Goal: Task Accomplishment & Management: Use online tool/utility

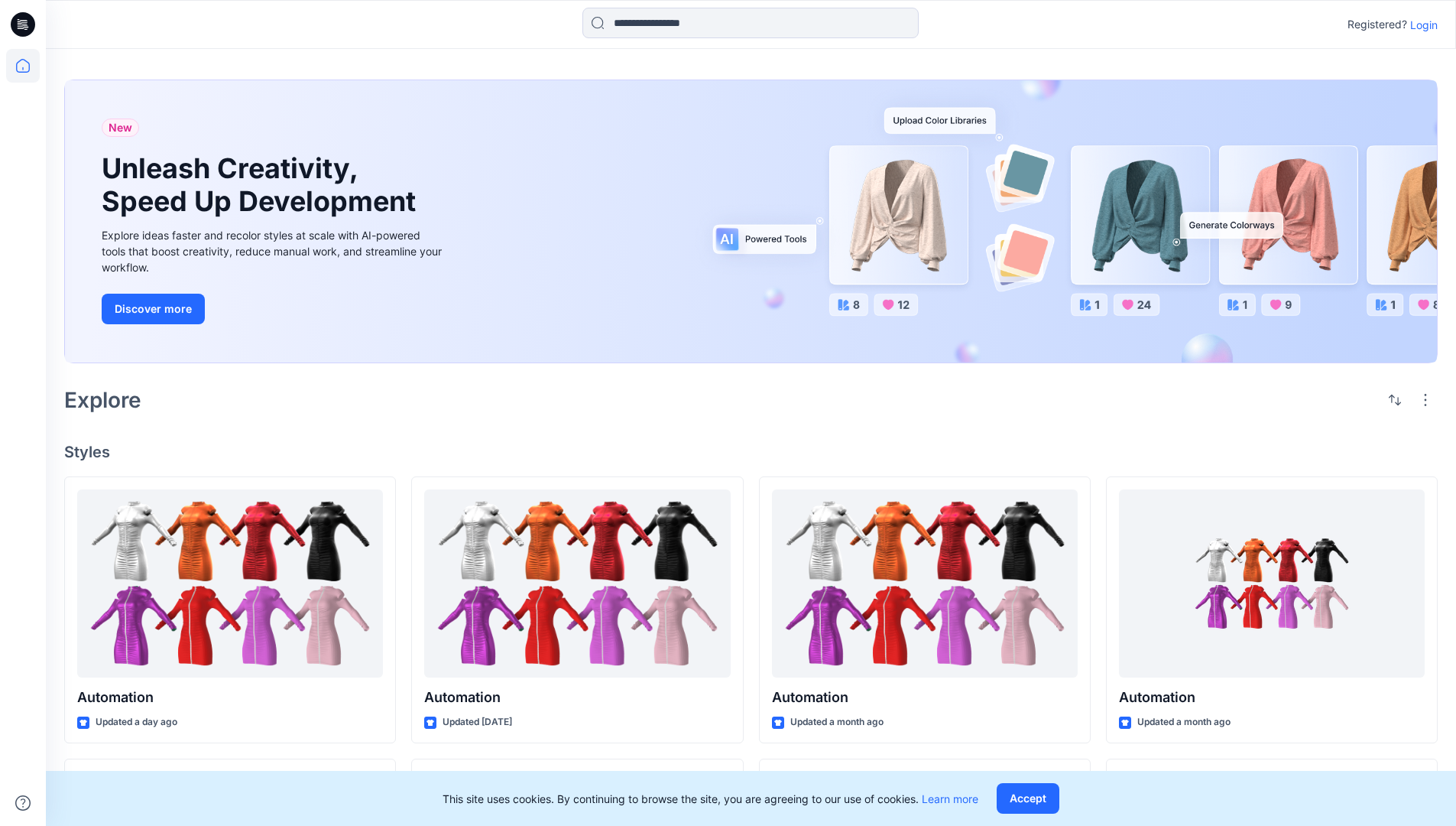
click at [1420, 25] on p "Login" at bounding box center [1424, 25] width 28 height 16
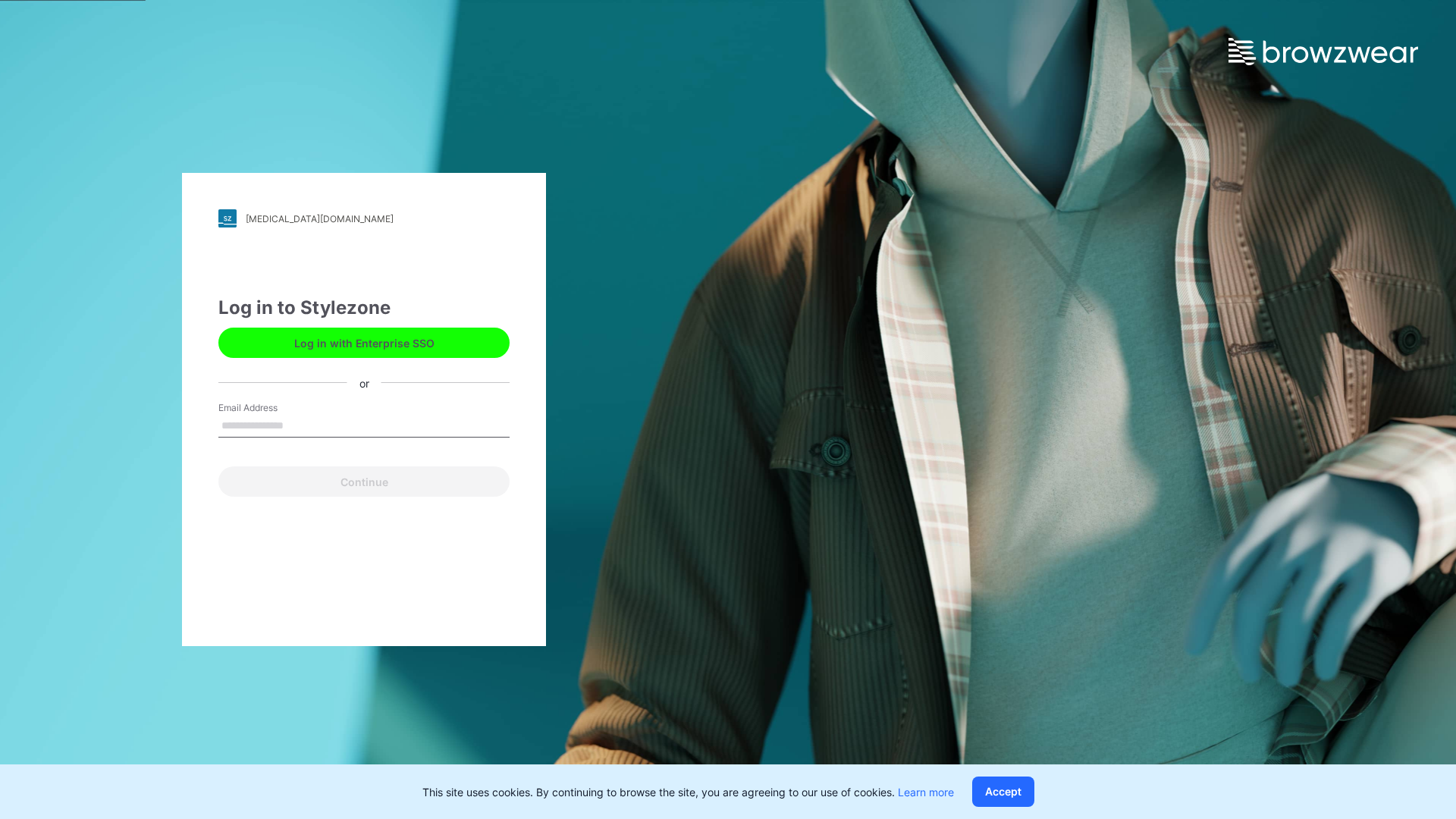
click at [300, 425] on input "Email Address" at bounding box center [364, 426] width 291 height 23
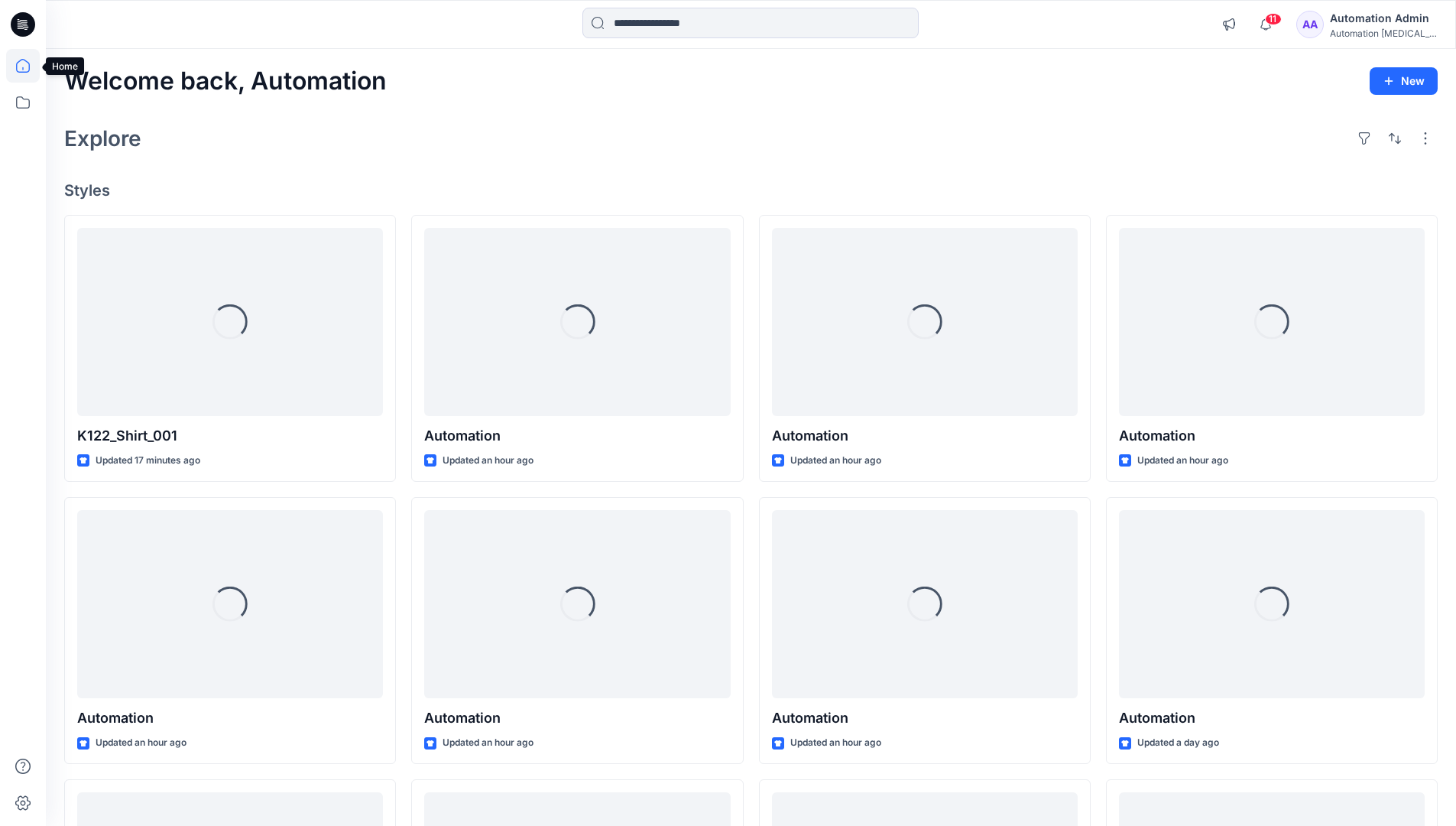
click at [29, 66] on icon at bounding box center [23, 66] width 14 height 14
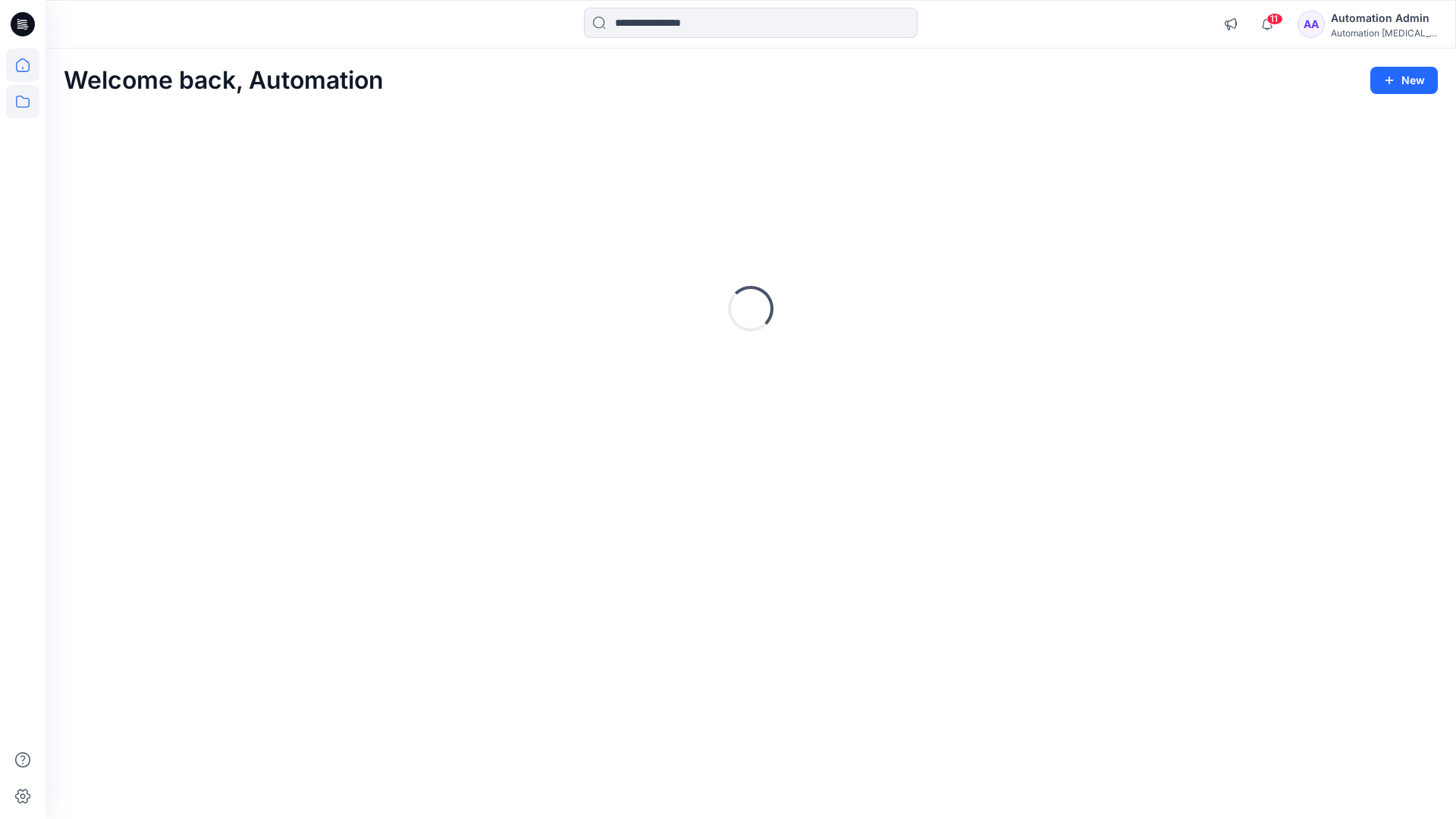
click at [27, 100] on icon at bounding box center [23, 102] width 34 height 34
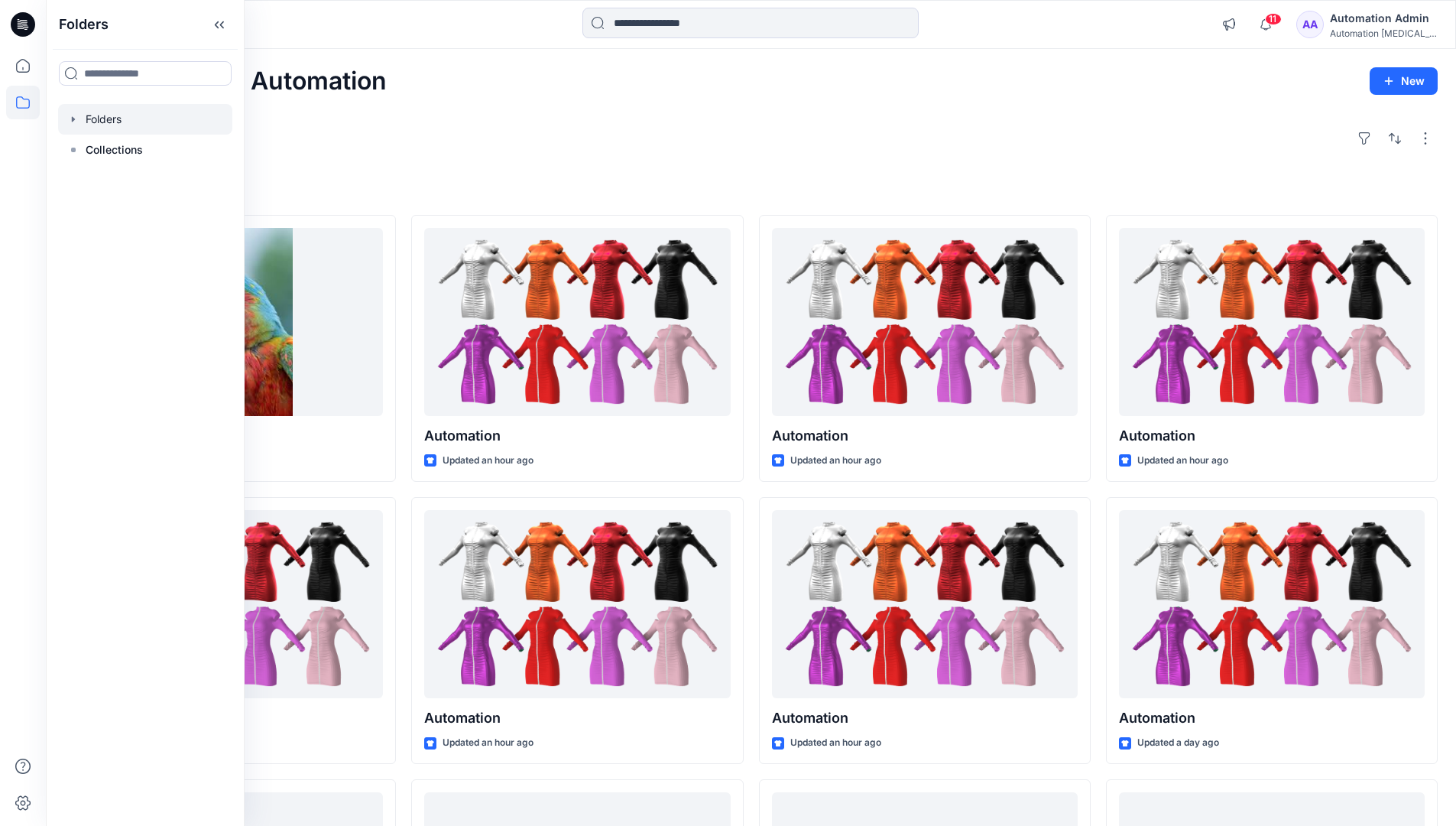
click at [112, 125] on div at bounding box center [144, 119] width 174 height 31
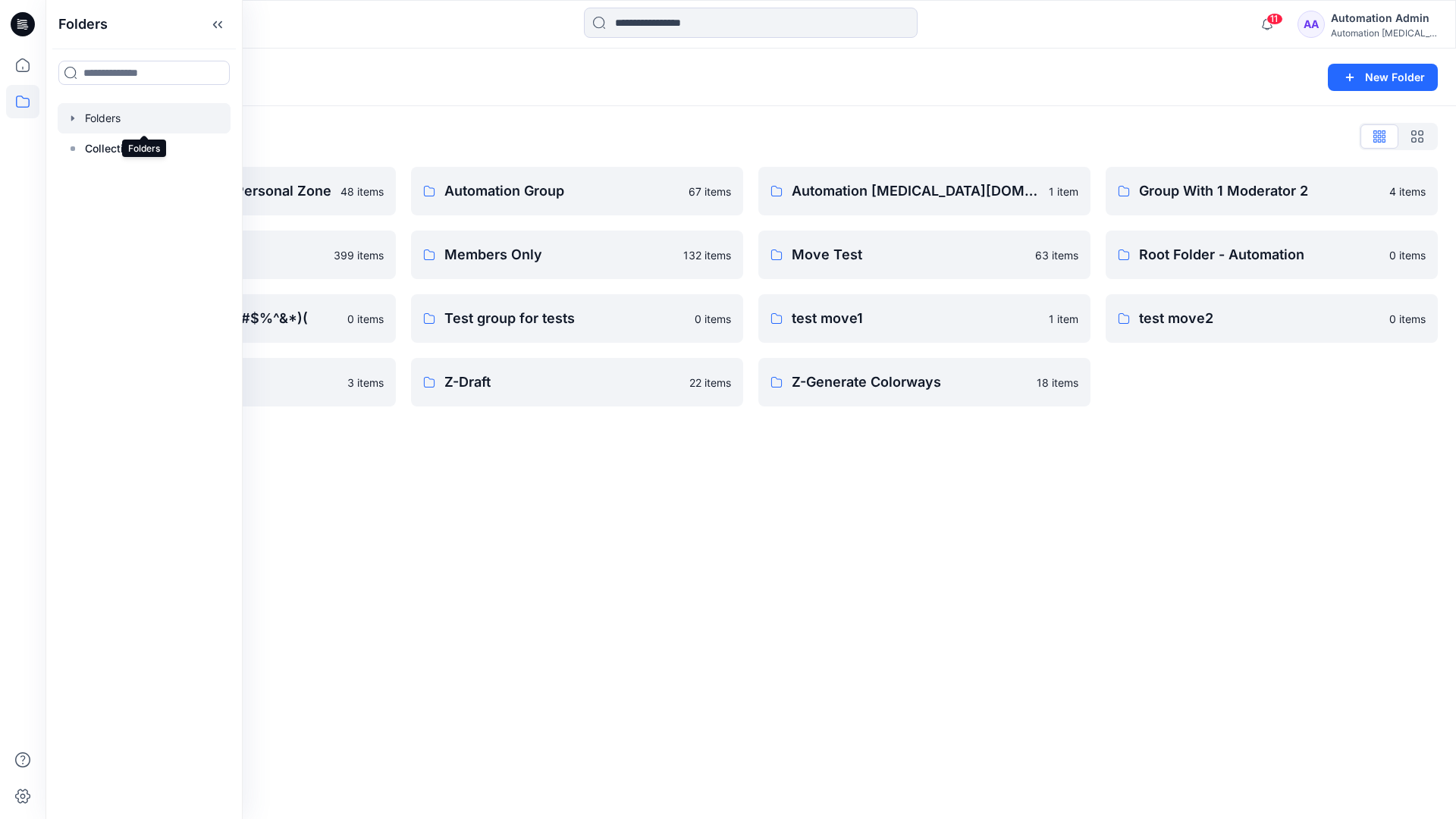
click at [633, 465] on div "Folders New Folder Folders List Automation Admin's Personal Zone 48 items membe…" at bounding box center [750, 433] width 1411 height 770
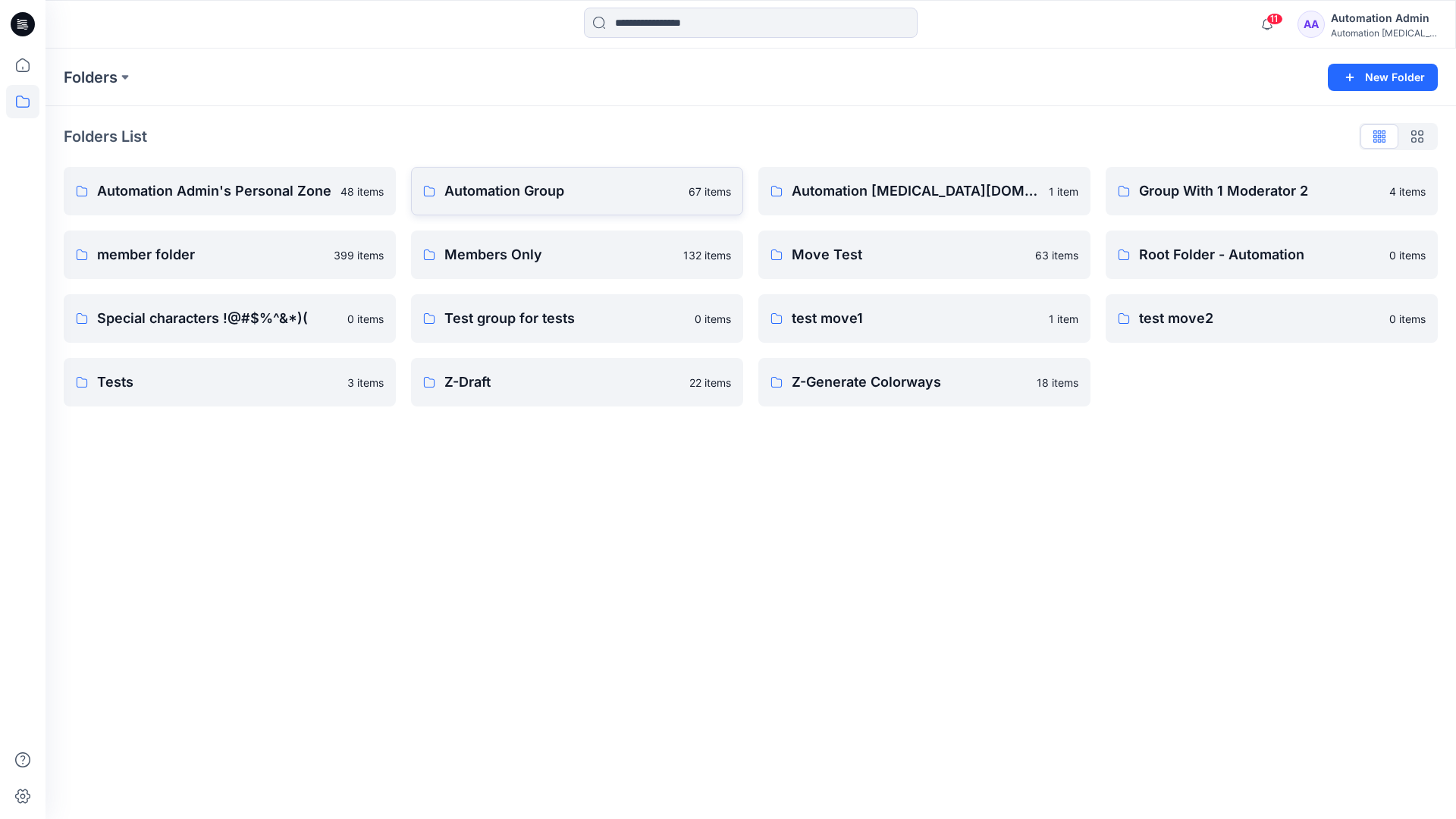
click at [532, 189] on p "Automation Group" at bounding box center [562, 191] width 235 height 22
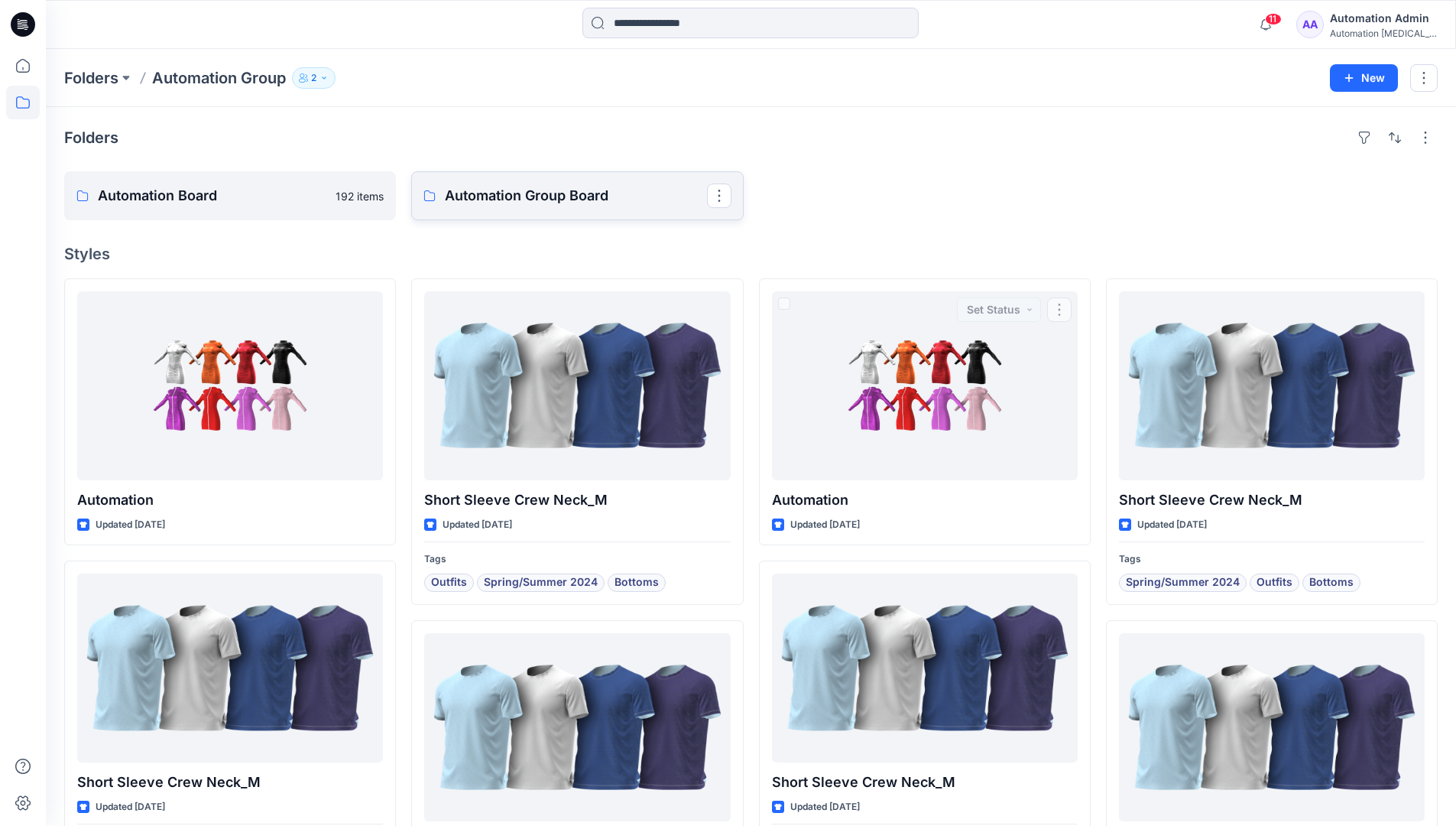
click at [560, 210] on link "Automation Group Board" at bounding box center [577, 195] width 332 height 49
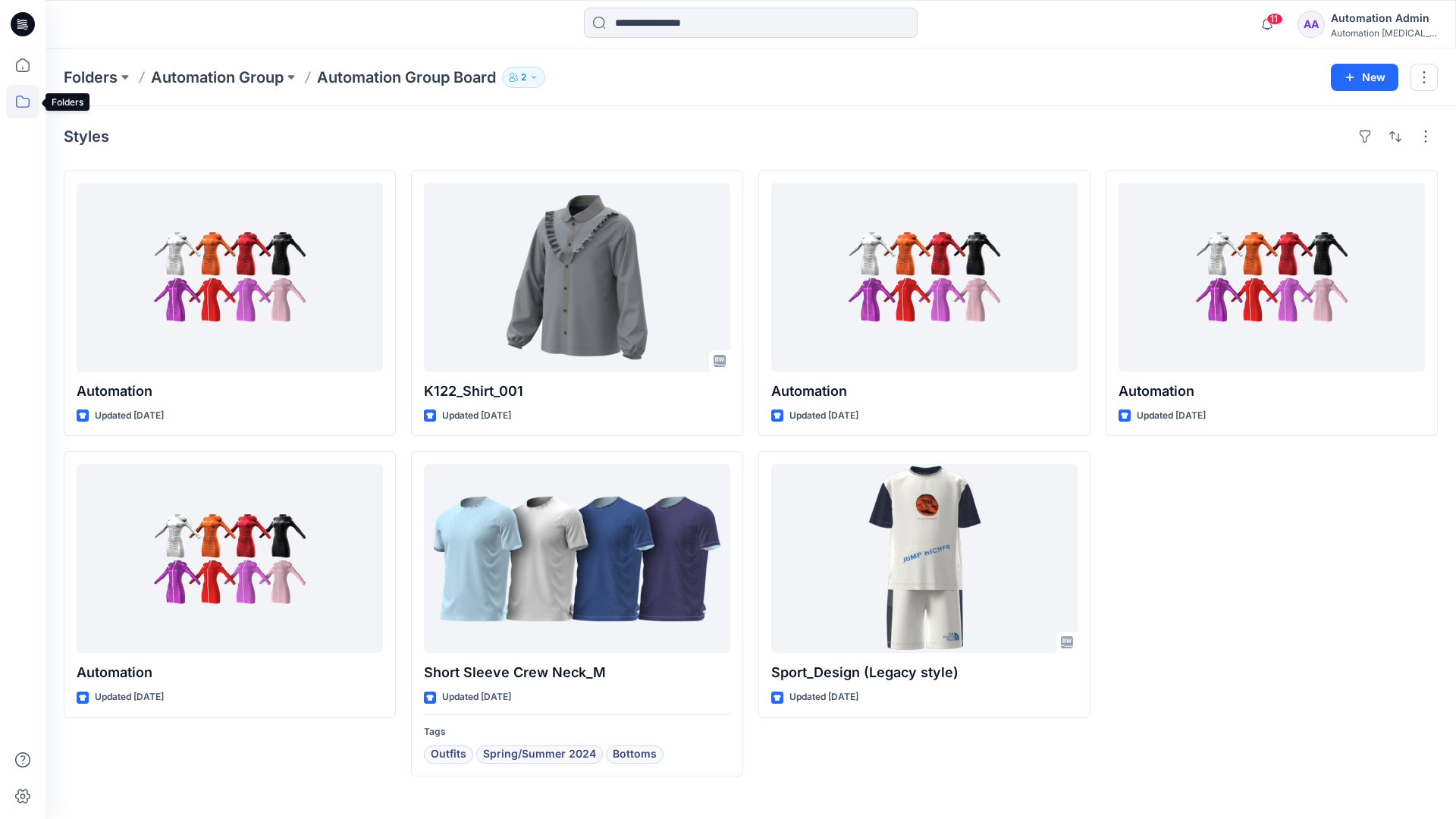
click at [22, 100] on icon at bounding box center [23, 102] width 34 height 34
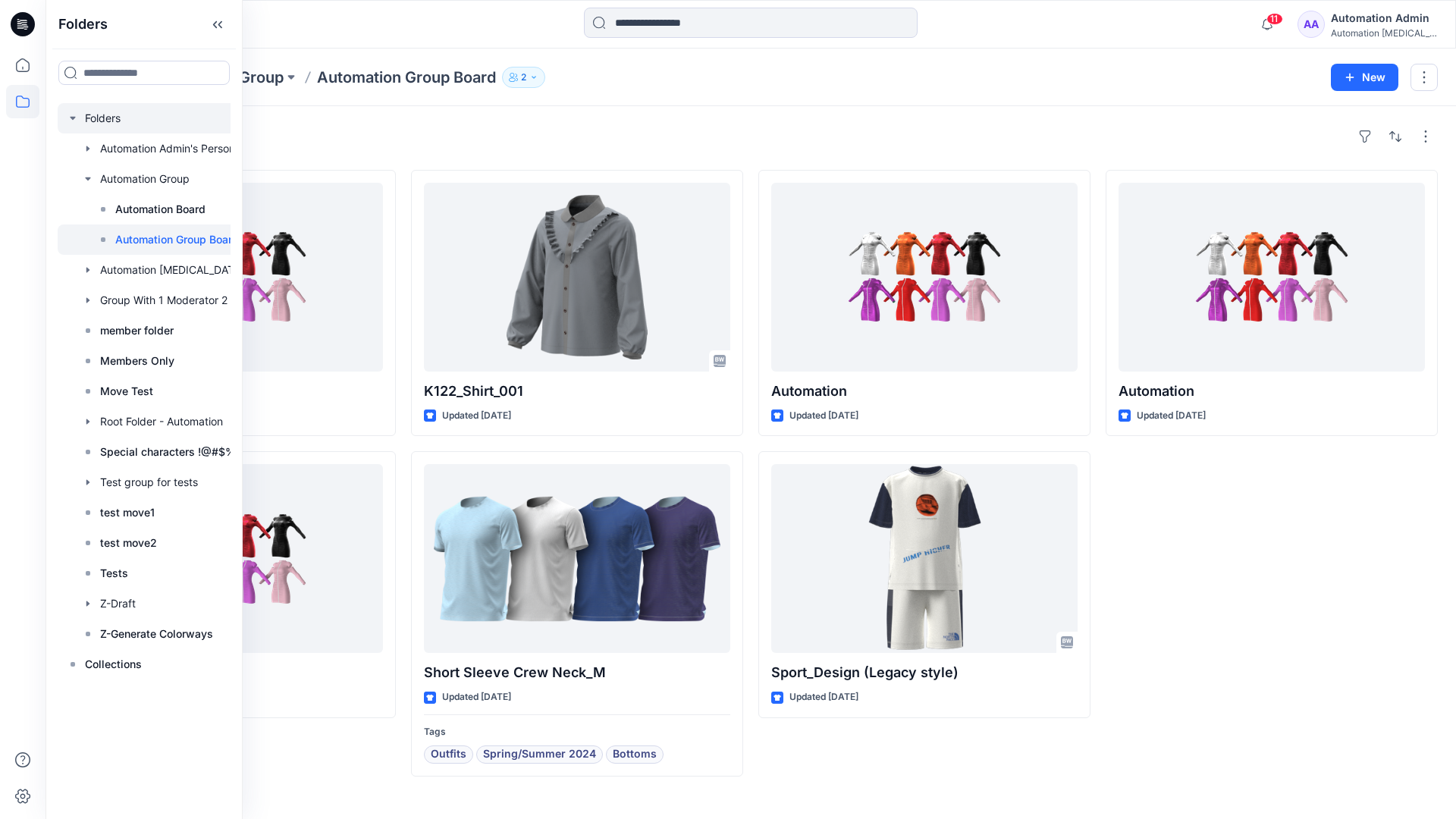
click at [92, 116] on div at bounding box center [163, 118] width 212 height 31
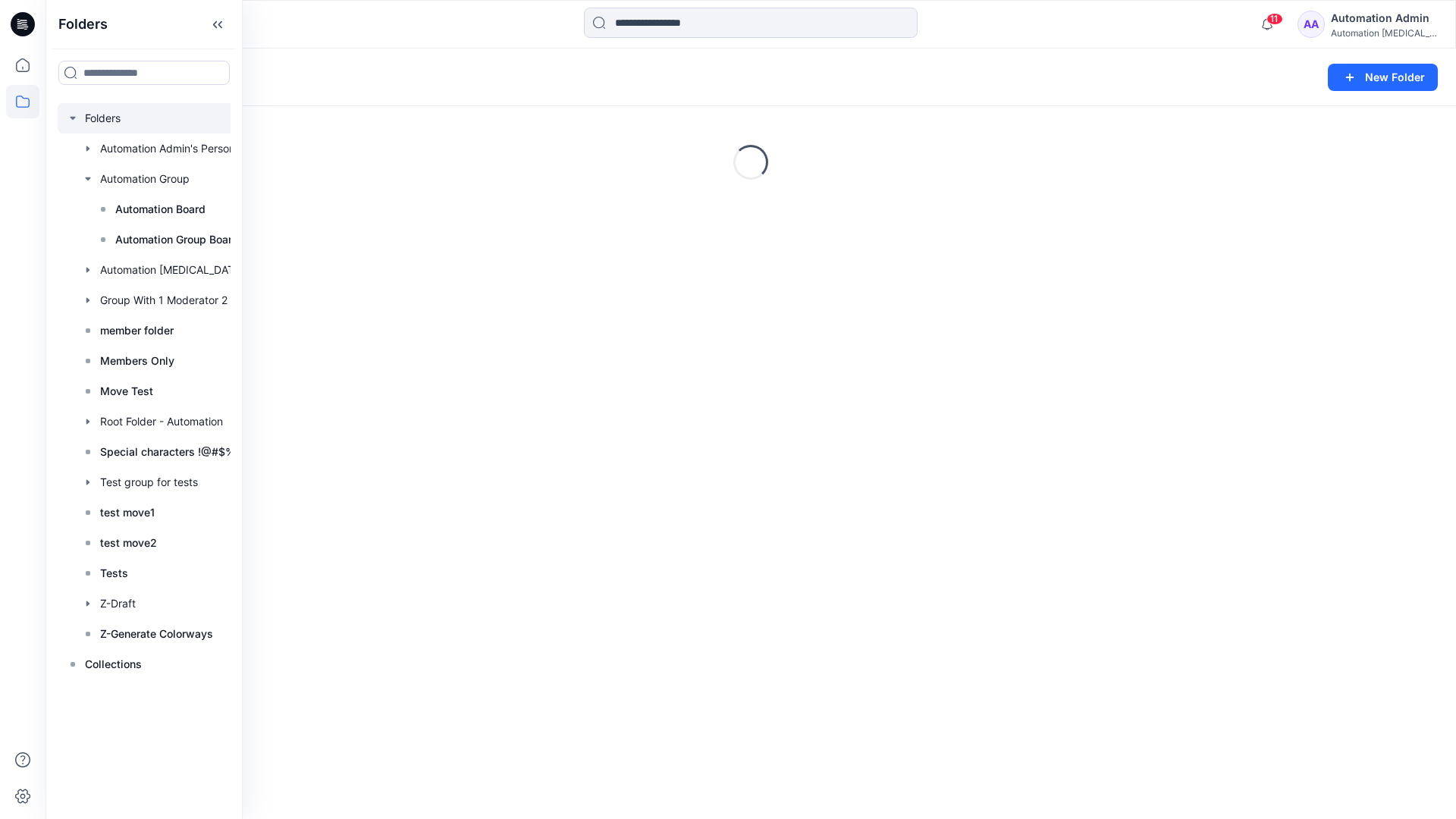
click at [74, 116] on icon "button" at bounding box center [73, 118] width 12 height 12
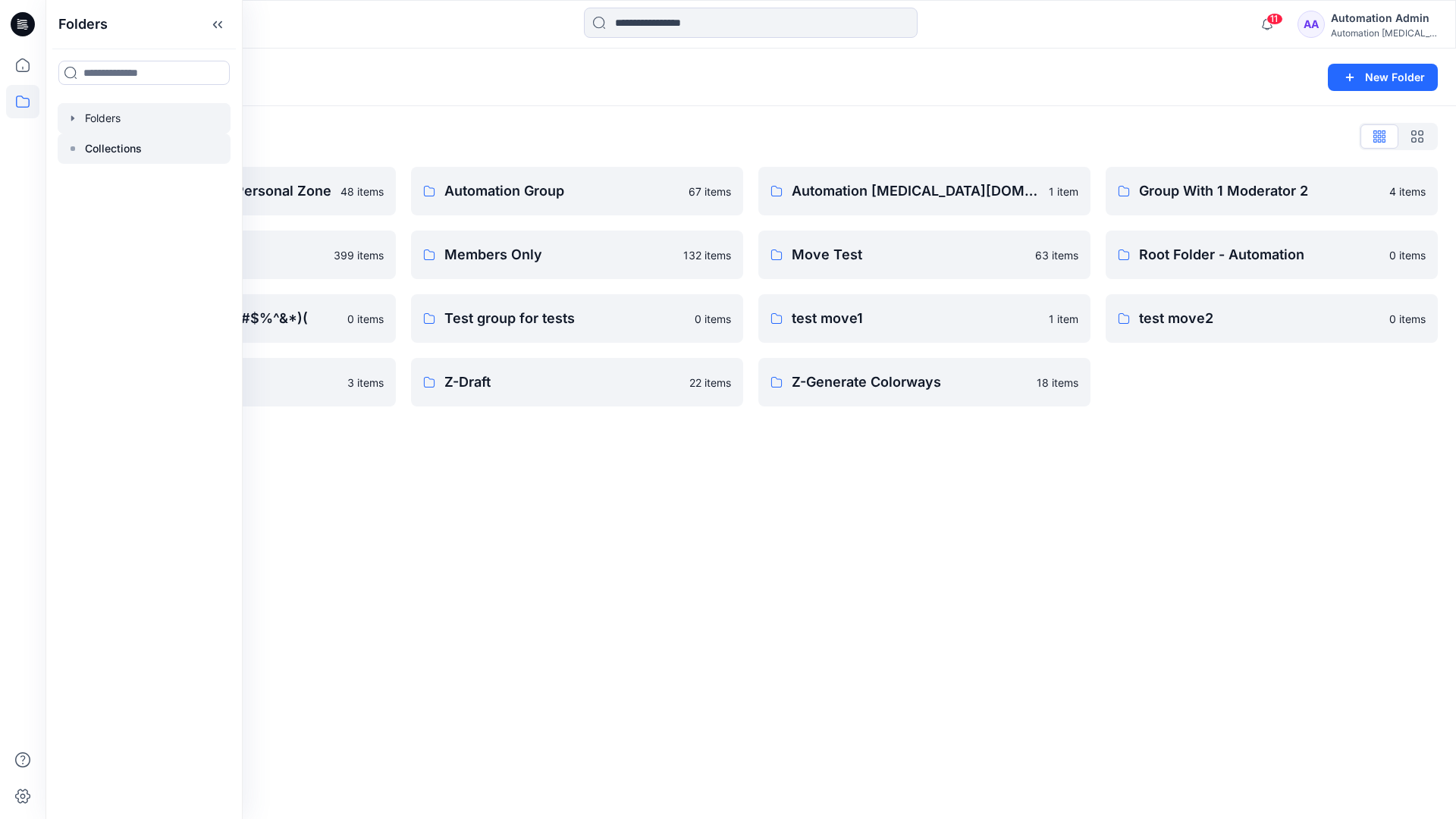
click at [99, 146] on p "Collections" at bounding box center [113, 149] width 57 height 18
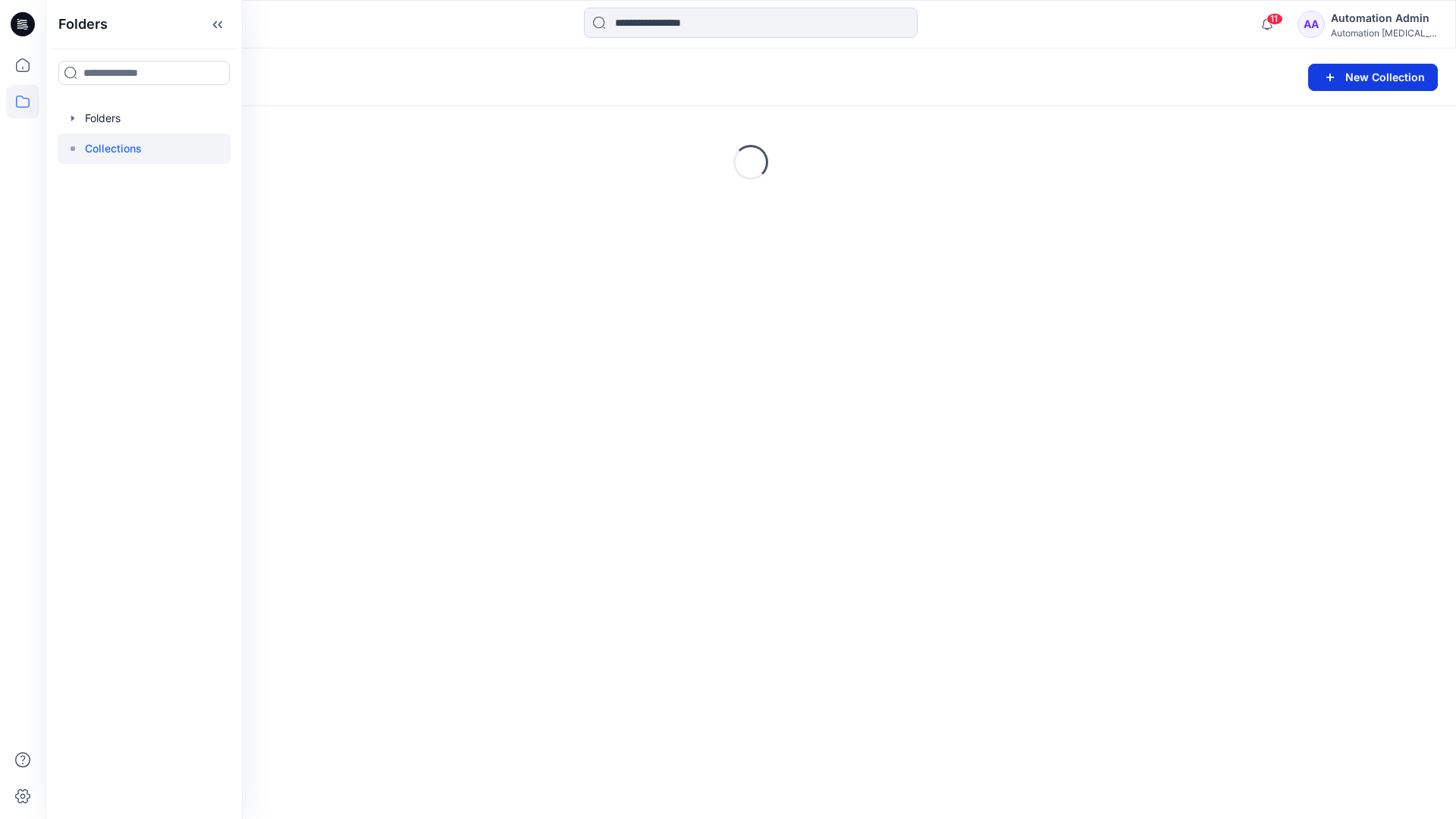
click at [1345, 80] on button "New Collection" at bounding box center [1373, 78] width 130 height 28
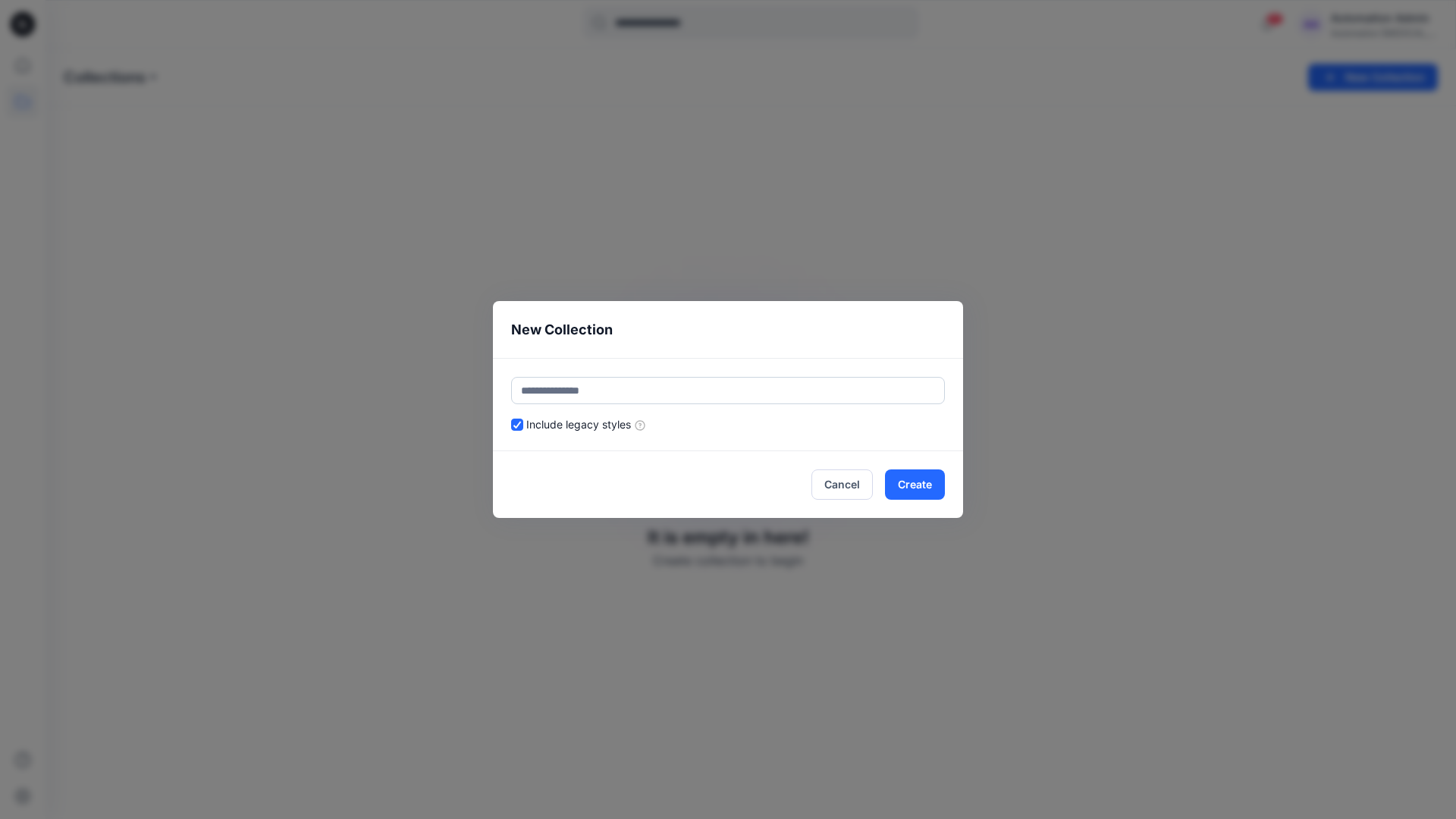
click at [681, 379] on input "text" at bounding box center [728, 390] width 434 height 28
type input "**********"
click at [925, 488] on button "Create" at bounding box center [915, 484] width 60 height 31
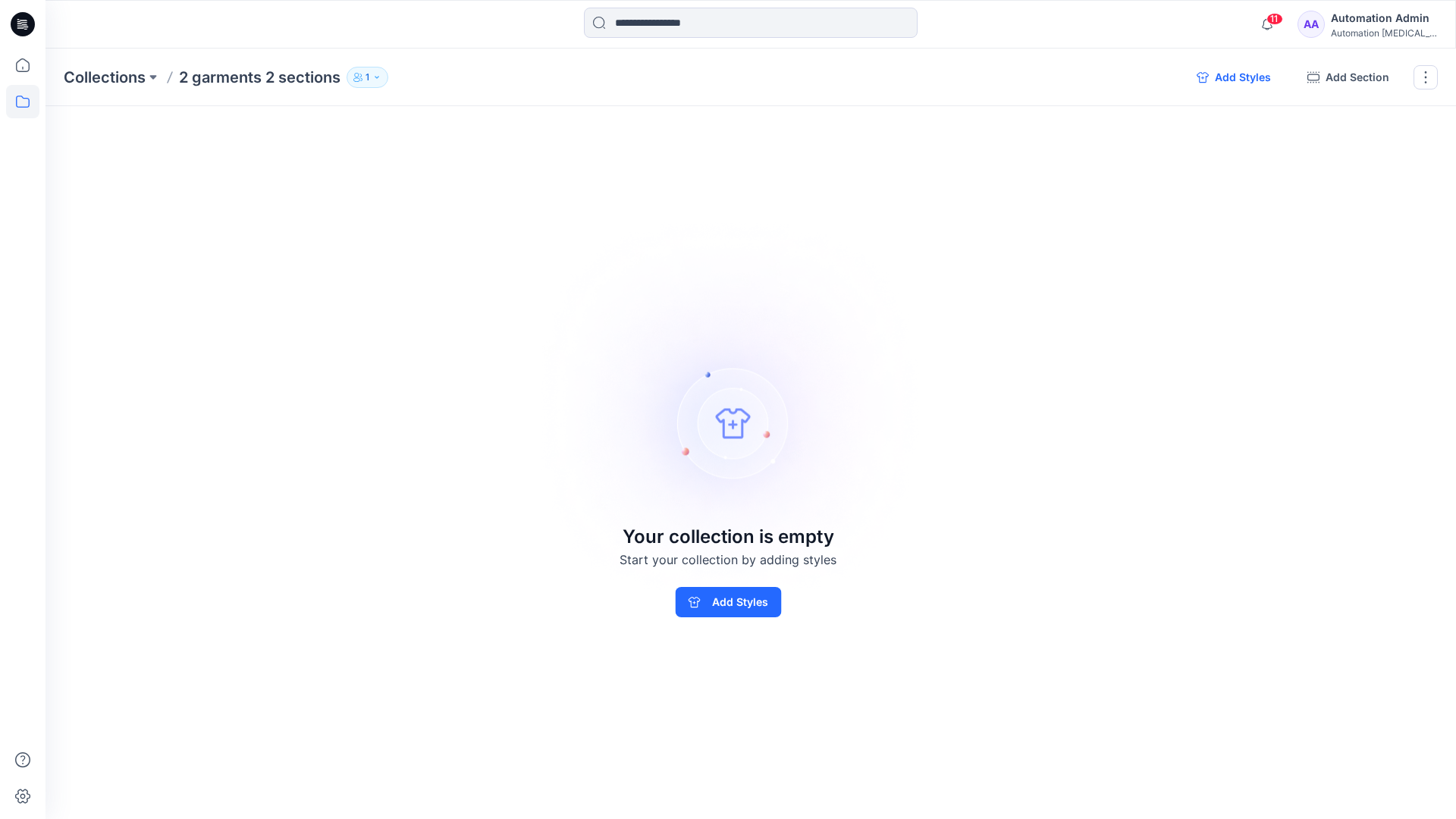
click at [1229, 81] on button "Add Styles" at bounding box center [1233, 77] width 99 height 25
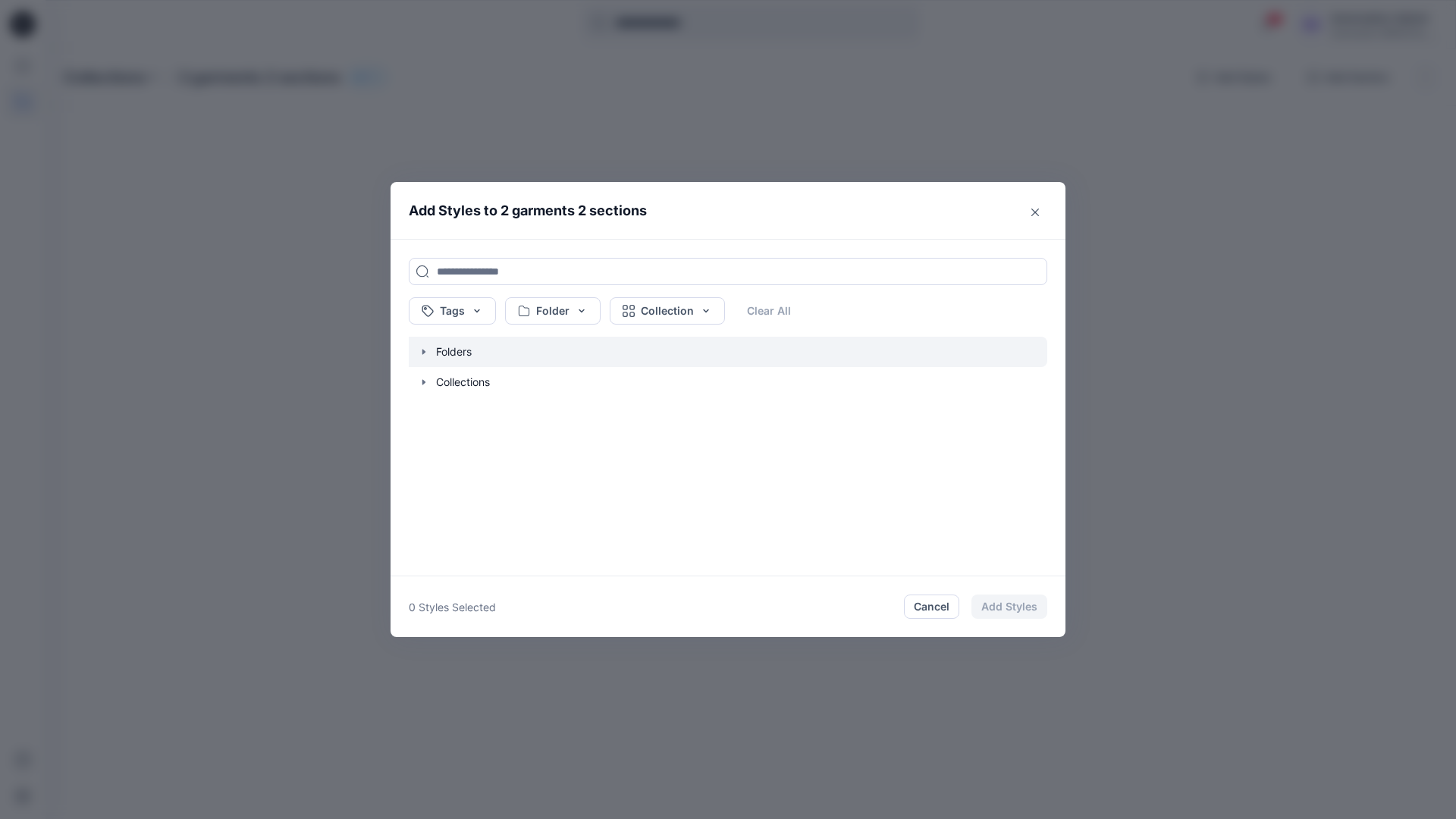
click at [423, 353] on icon "button" at bounding box center [423, 351] width 3 height 5
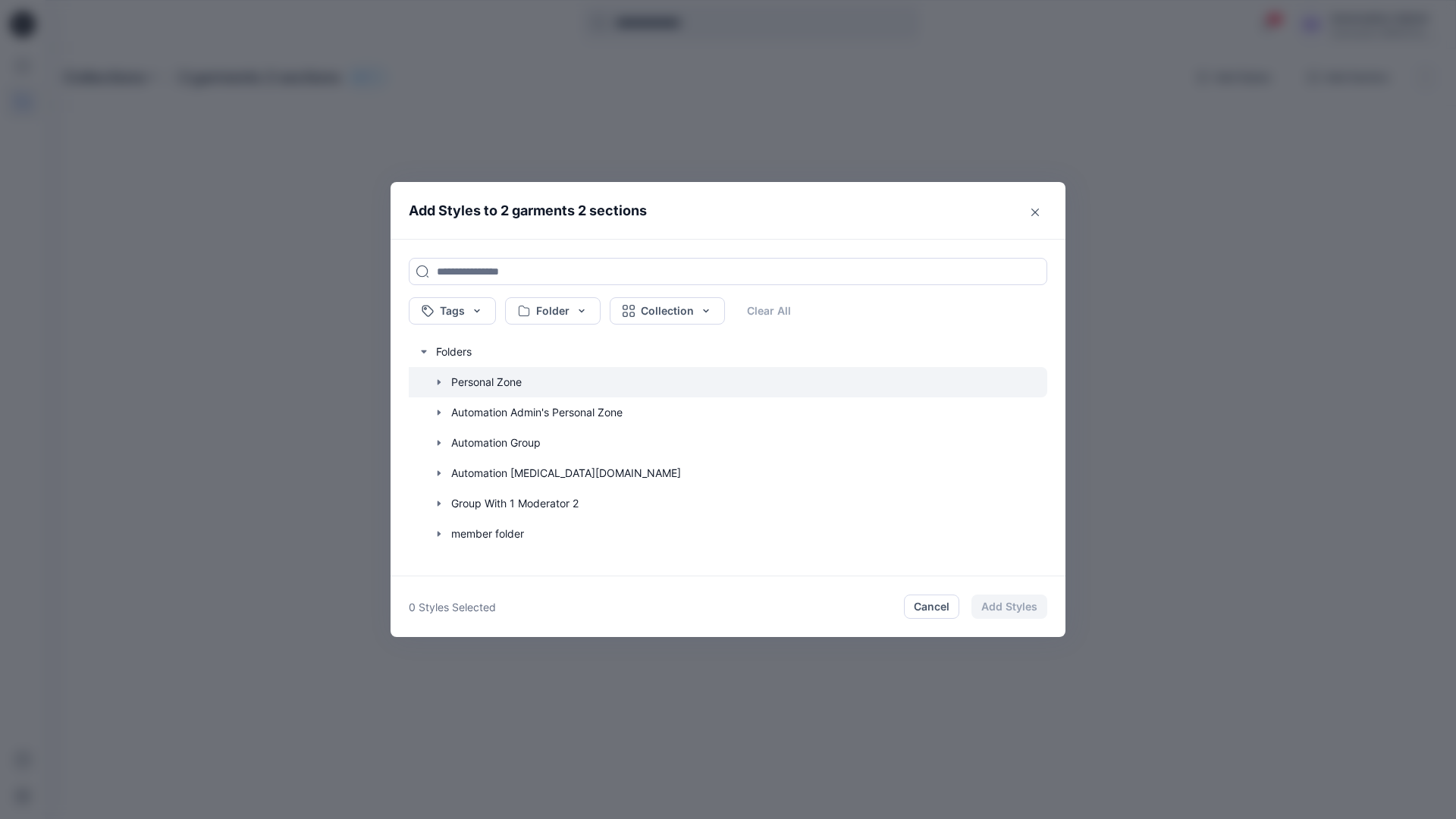
click at [437, 379] on icon "button" at bounding box center [439, 381] width 12 height 12
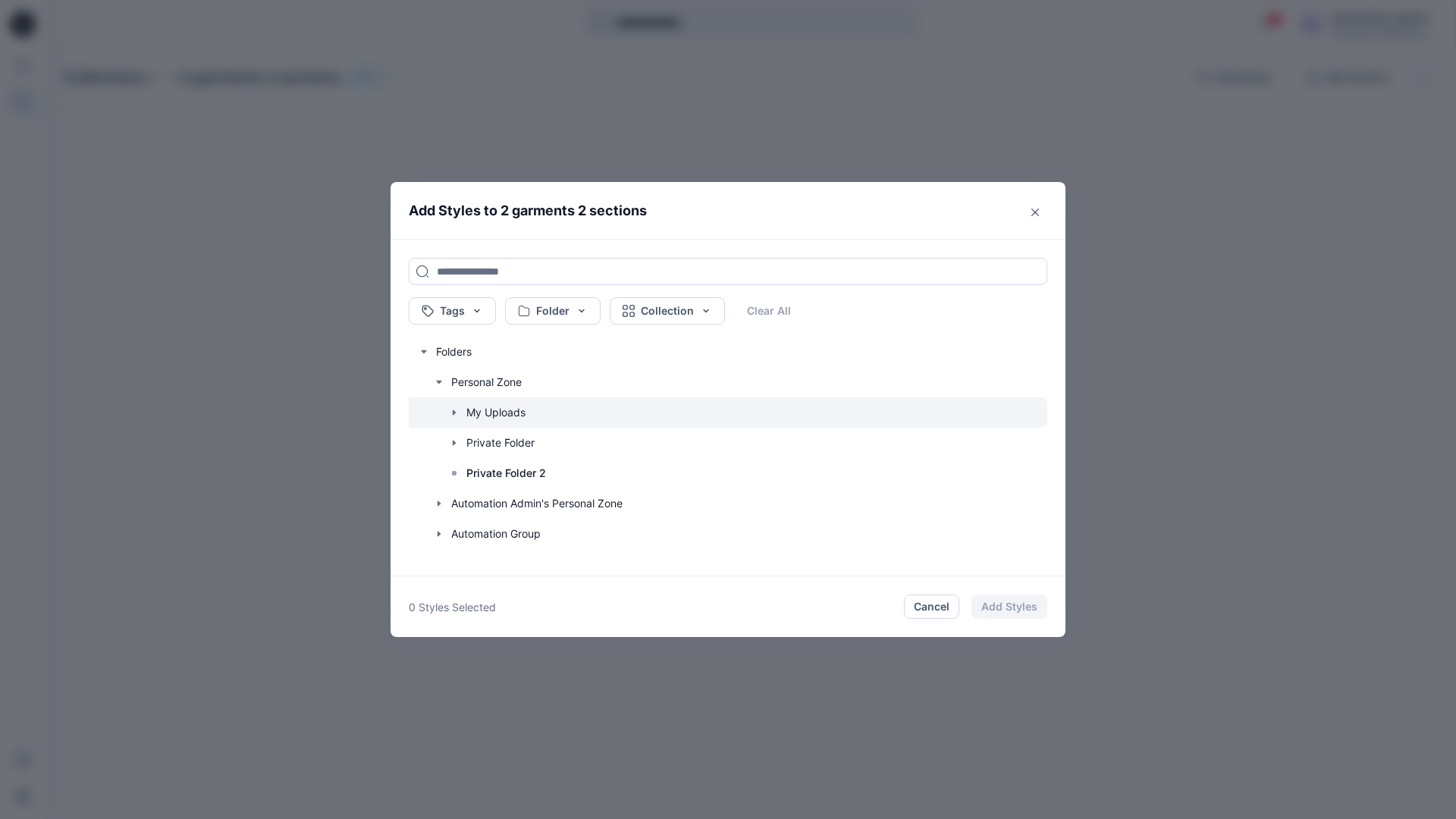
click at [454, 410] on icon "button" at bounding box center [454, 412] width 12 height 12
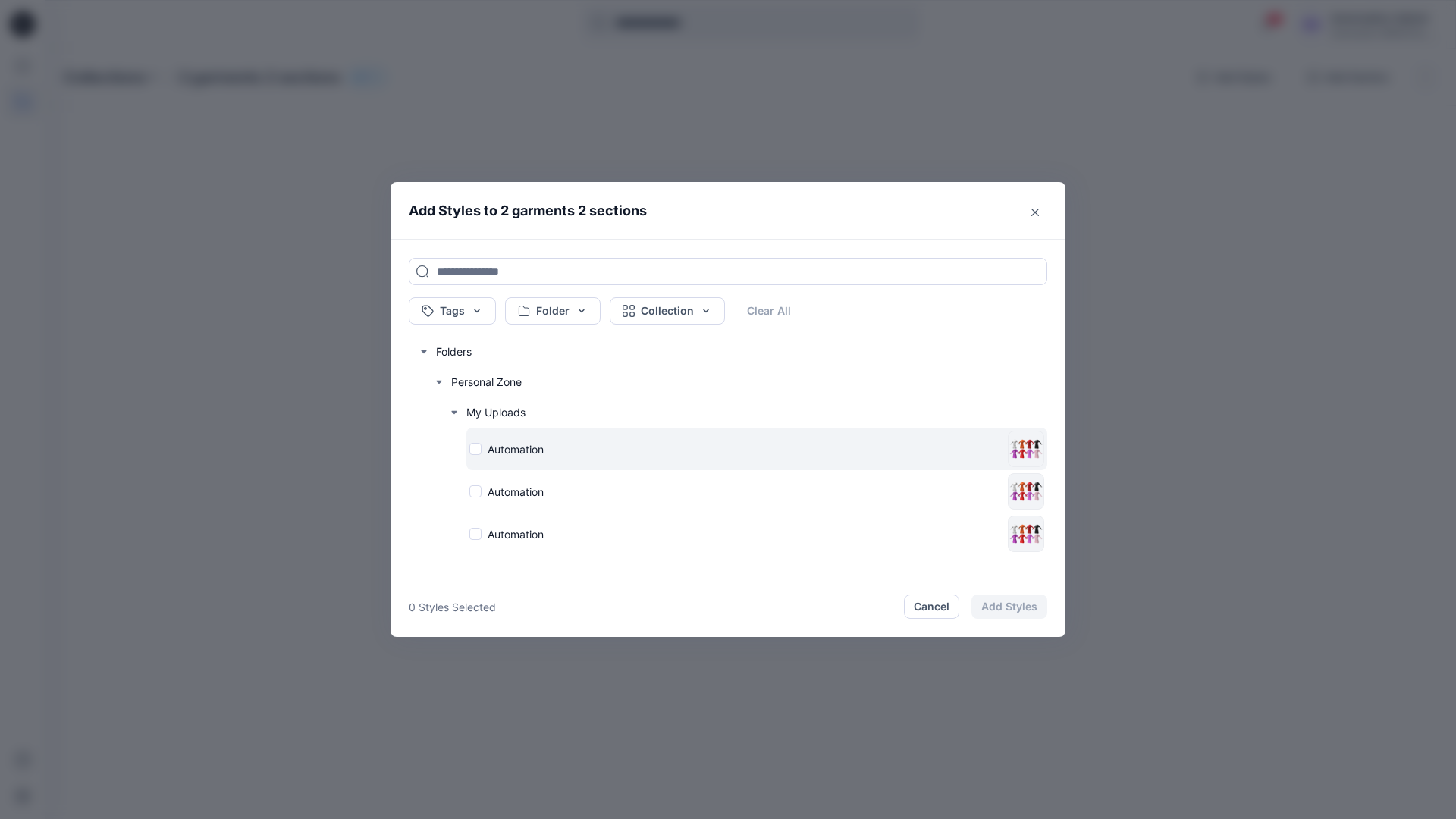
click at [475, 448] on div "Automation" at bounding box center [735, 449] width 532 height 16
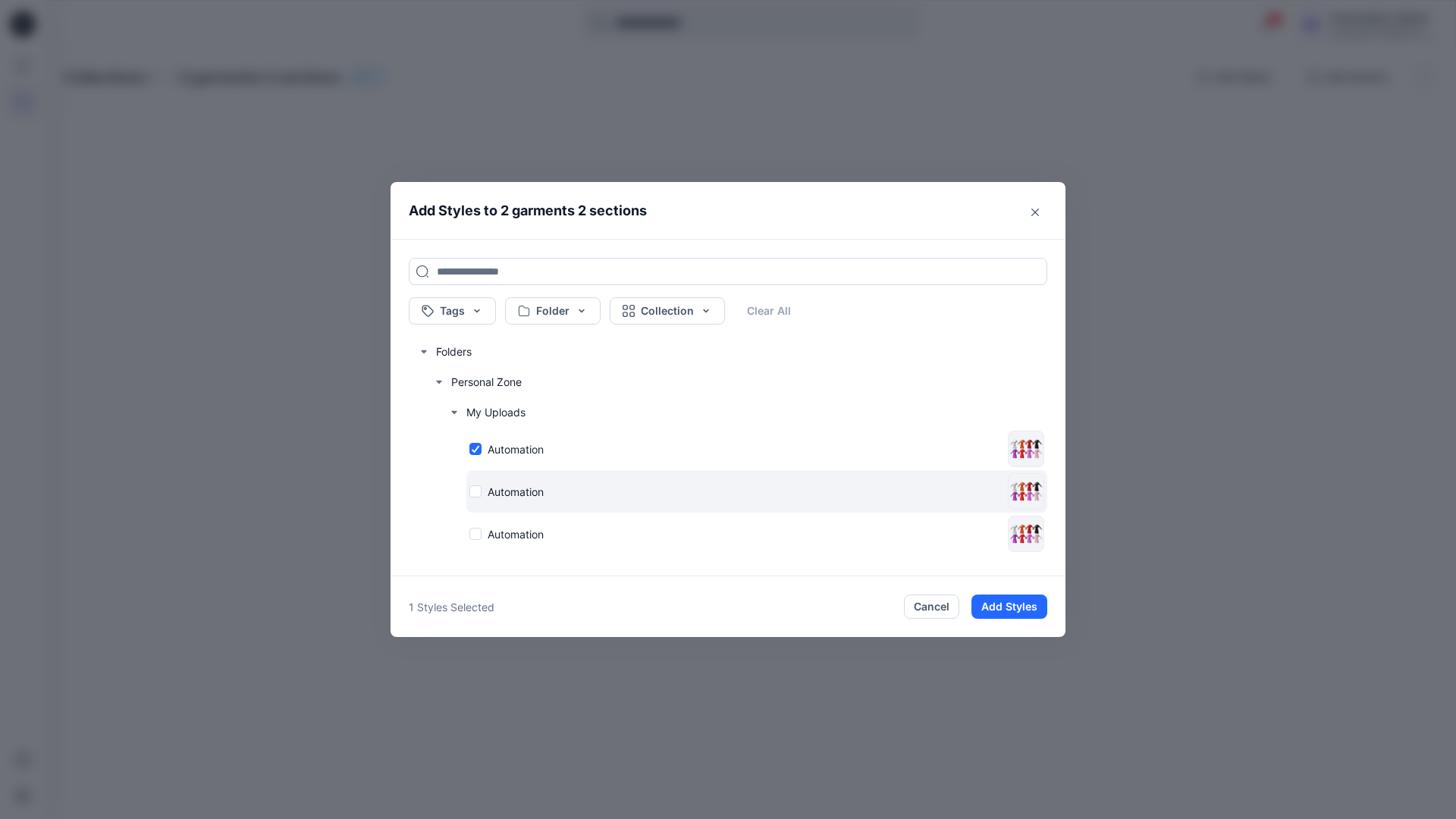
click at [476, 491] on div "Automation" at bounding box center [735, 492] width 532 height 16
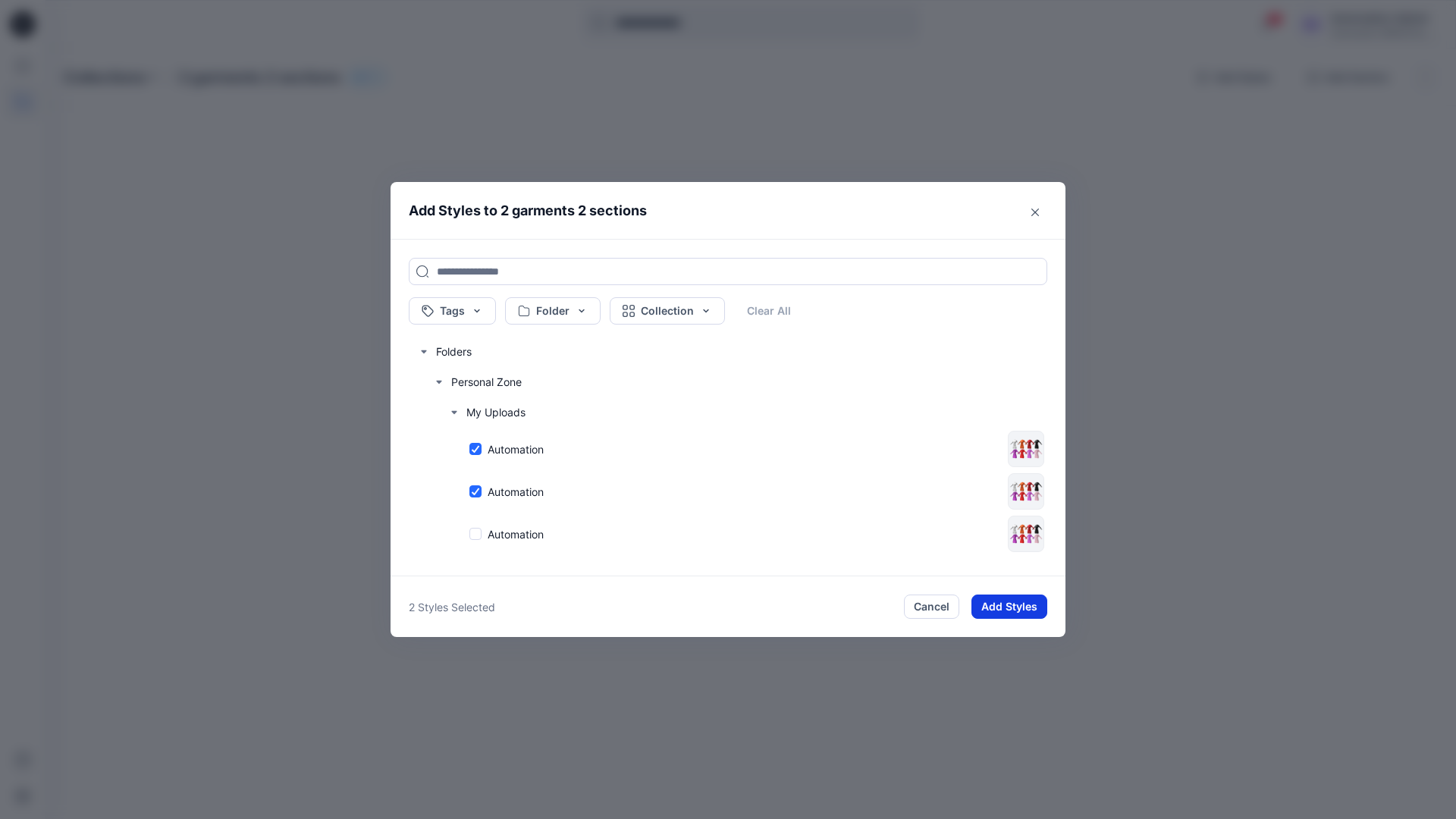
click at [1021, 602] on button "Add Styles" at bounding box center [1008, 606] width 76 height 25
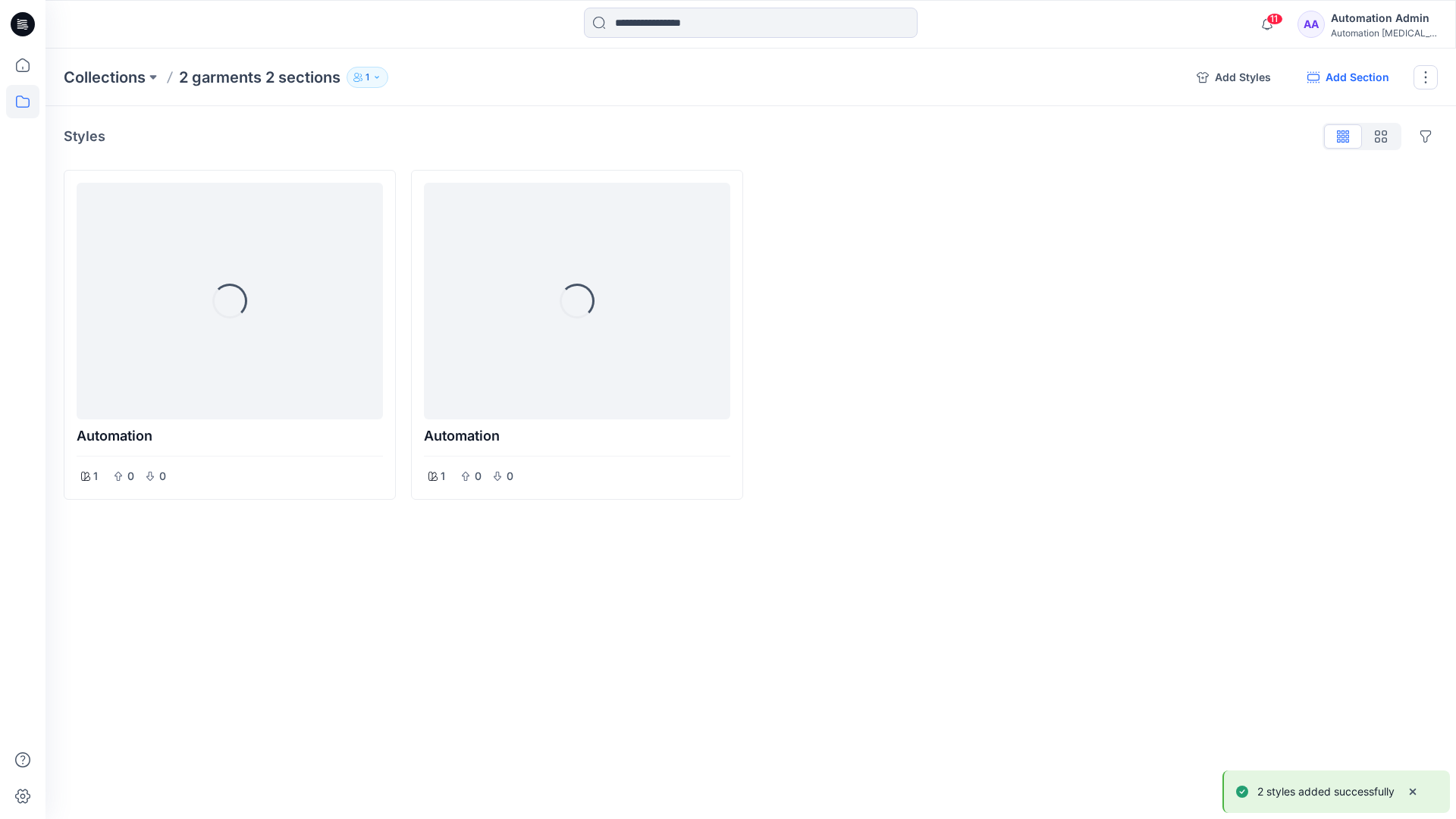
click at [1364, 78] on button "Add Section" at bounding box center [1349, 77] width 106 height 25
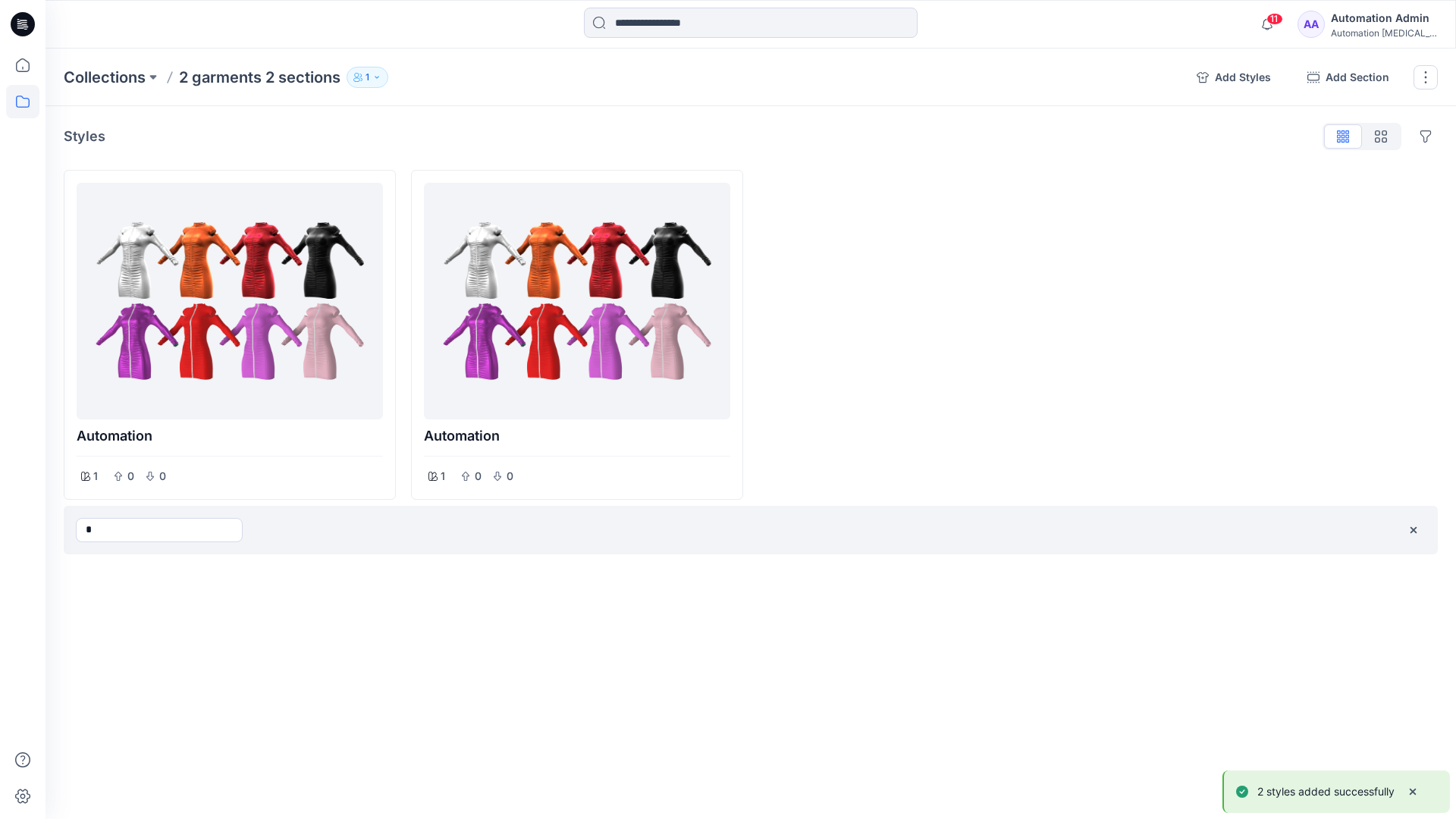
type input "*"
click at [867, 598] on div "Collections 2 garments 2 sections 1 Add Styles Add Section Rename Collection Cl…" at bounding box center [750, 433] width 1411 height 770
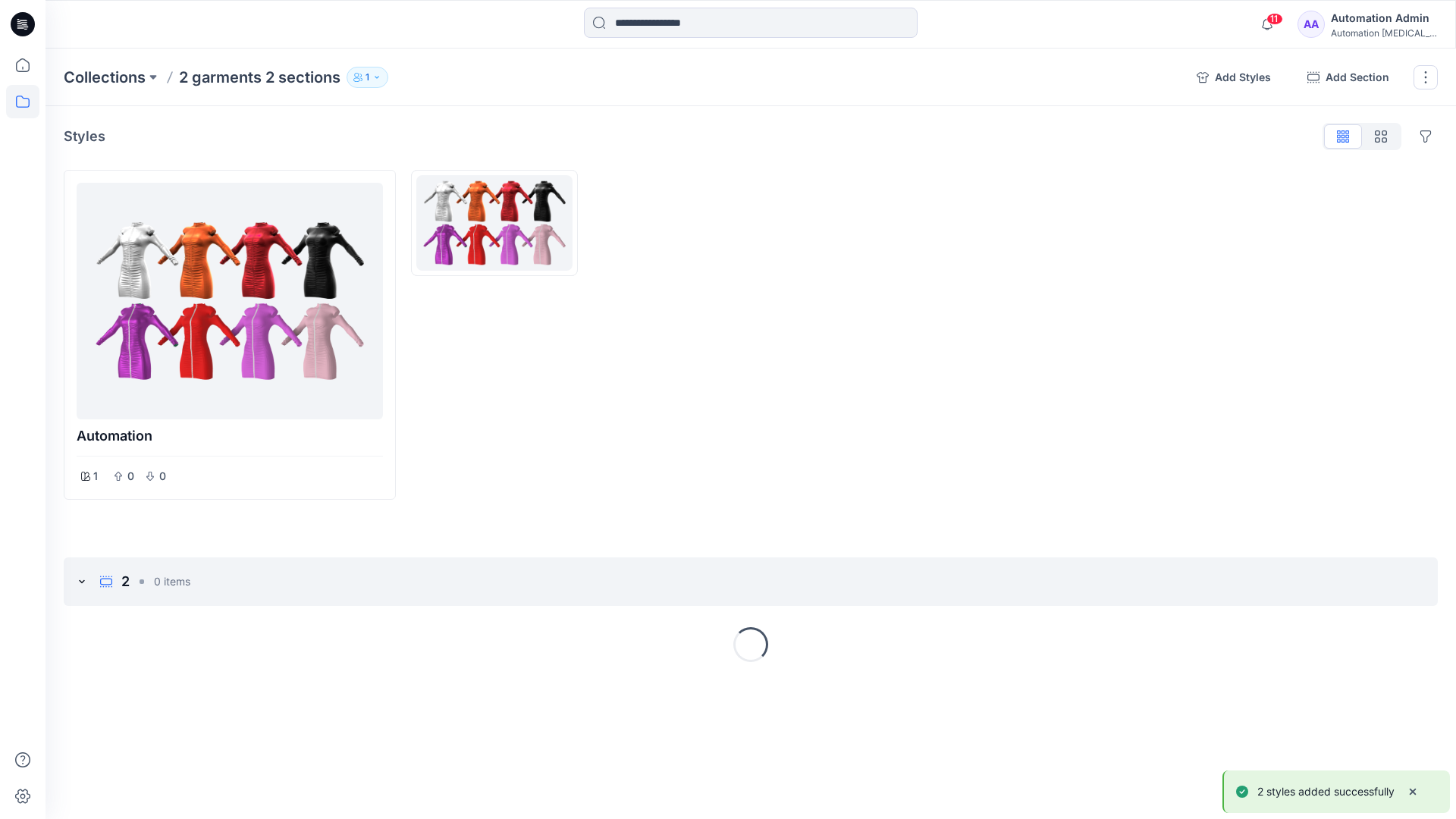
drag, startPoint x: 867, startPoint y: 598, endPoint x: 385, endPoint y: 616, distance: 482.3
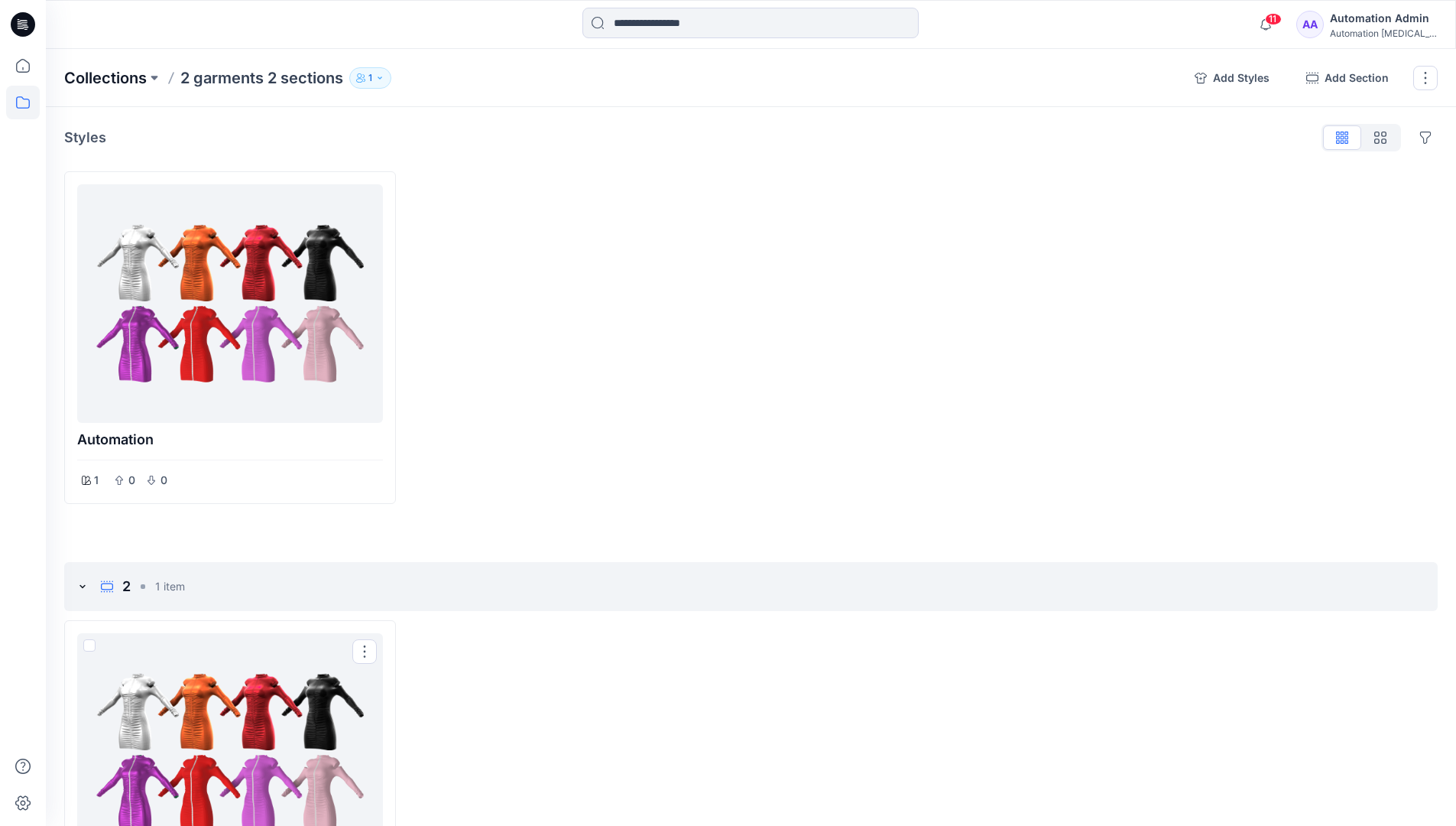
click at [121, 73] on p "Collections" at bounding box center [105, 79] width 82 height 22
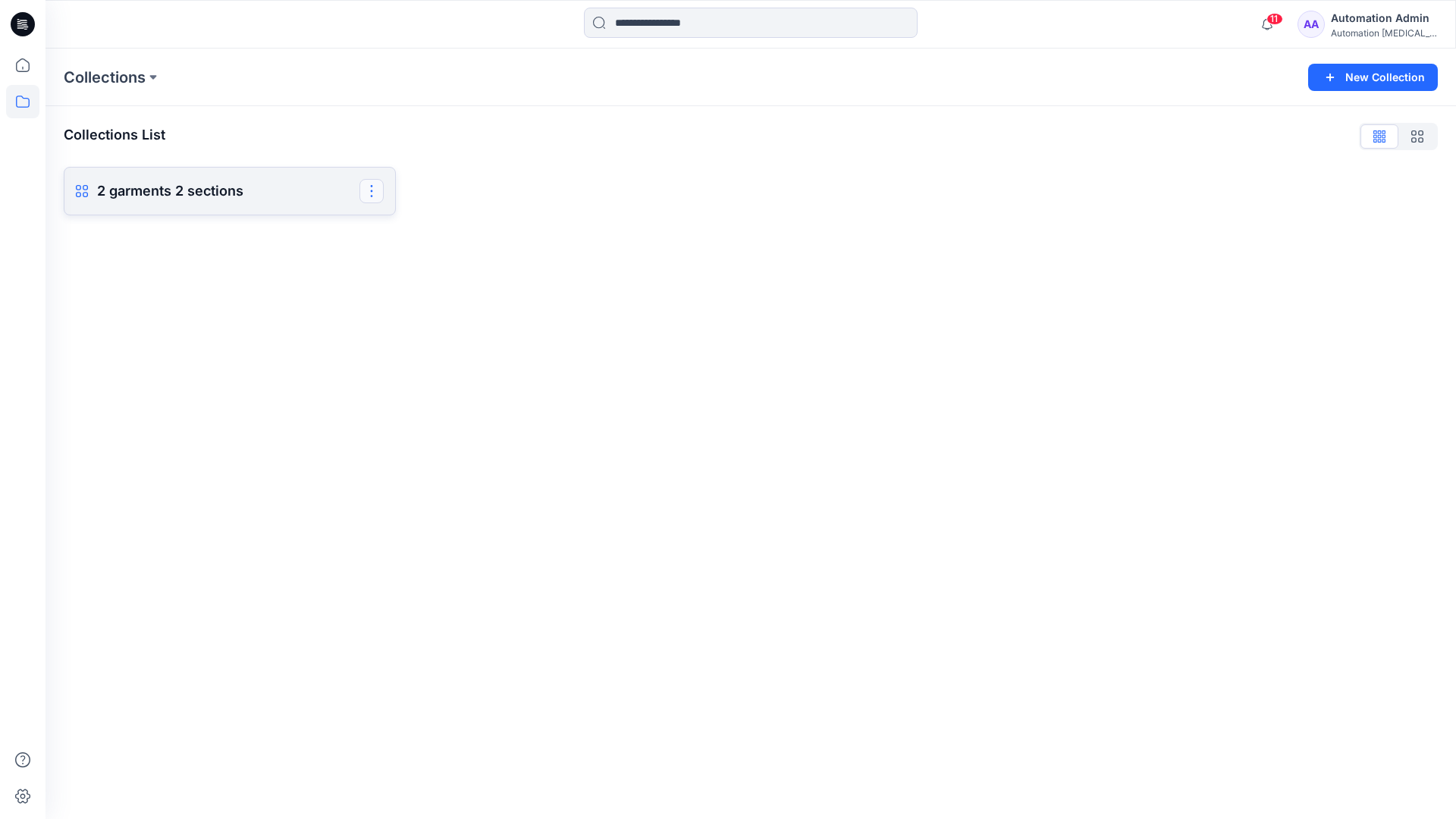
click at [379, 197] on button "button" at bounding box center [372, 191] width 25 height 25
click at [294, 330] on button "Delete Collection" at bounding box center [299, 330] width 164 height 28
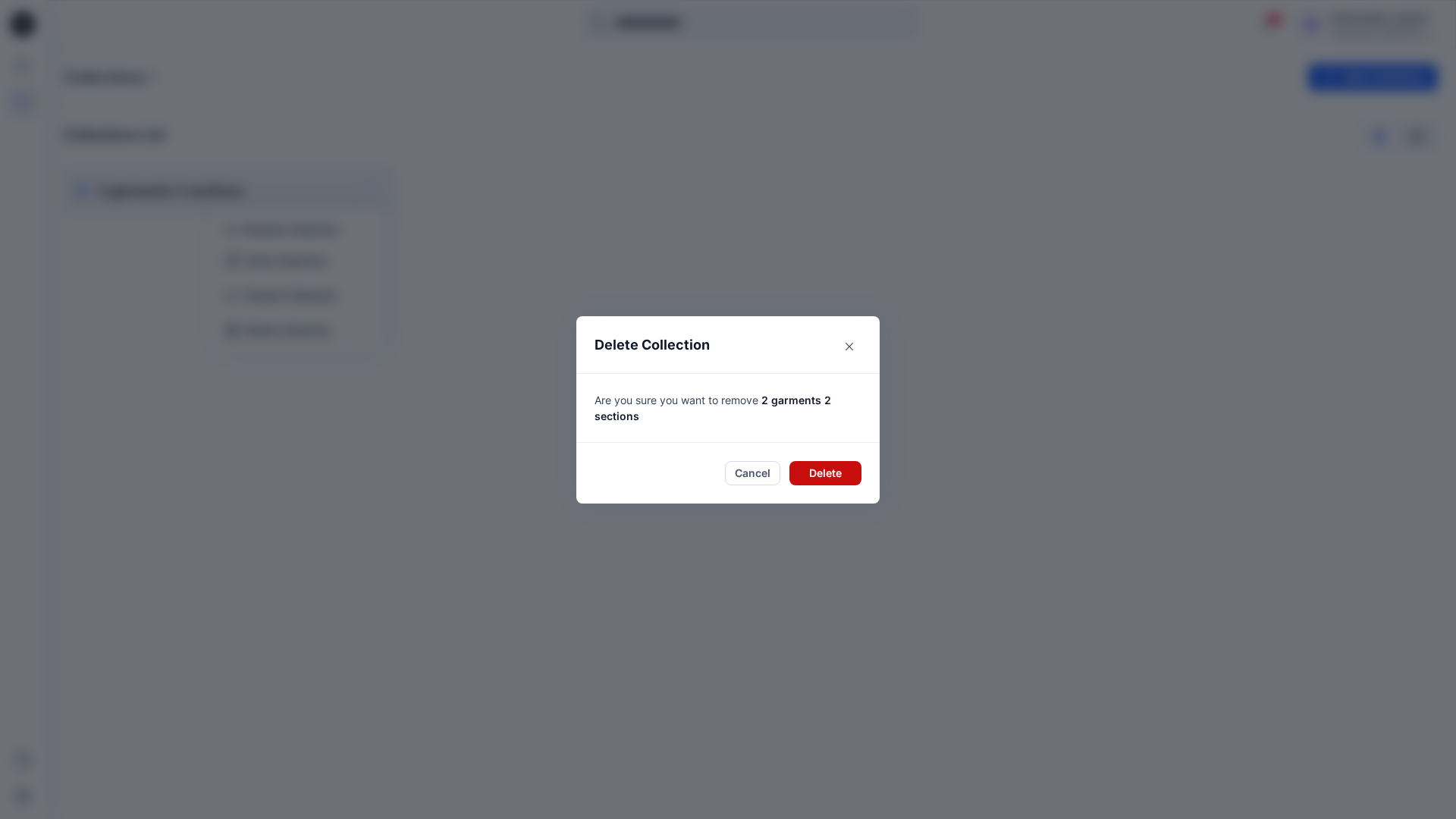
click at [827, 472] on button "Delete" at bounding box center [825, 473] width 72 height 25
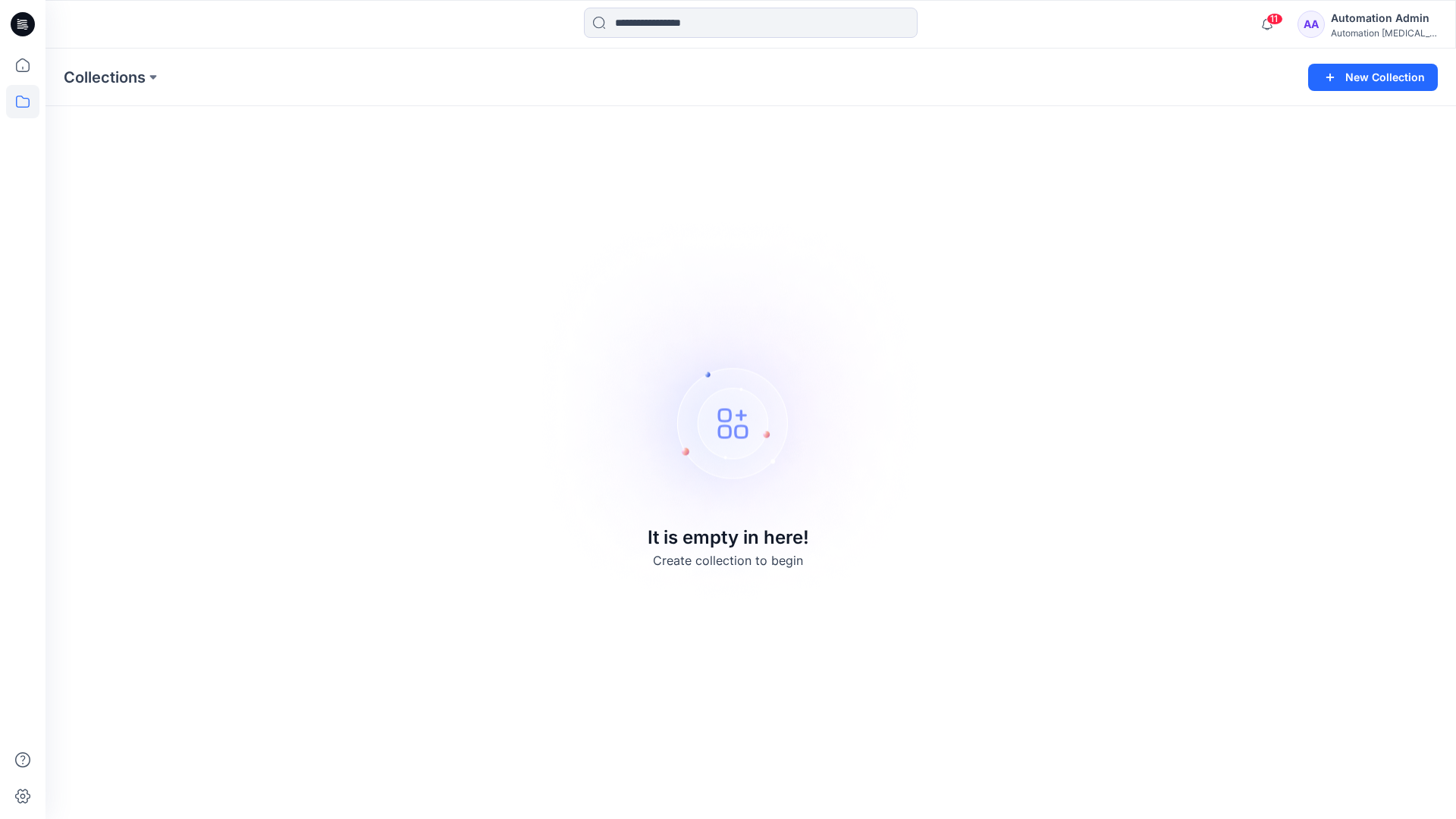
click at [1387, 29] on div "Automation [MEDICAL_DATA]..." at bounding box center [1384, 34] width 106 height 12
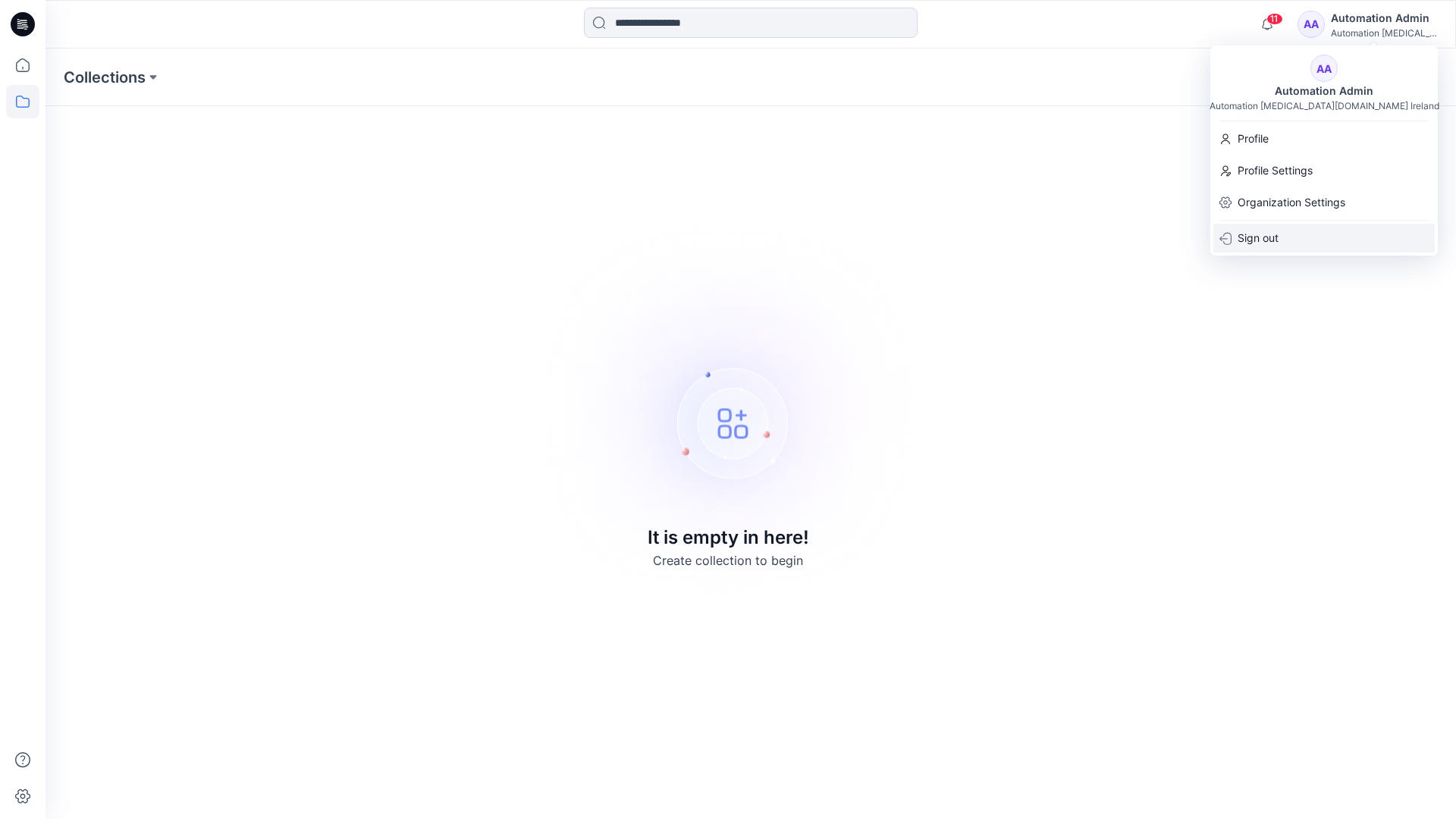
click at [1306, 244] on div "Sign out" at bounding box center [1324, 238] width 222 height 29
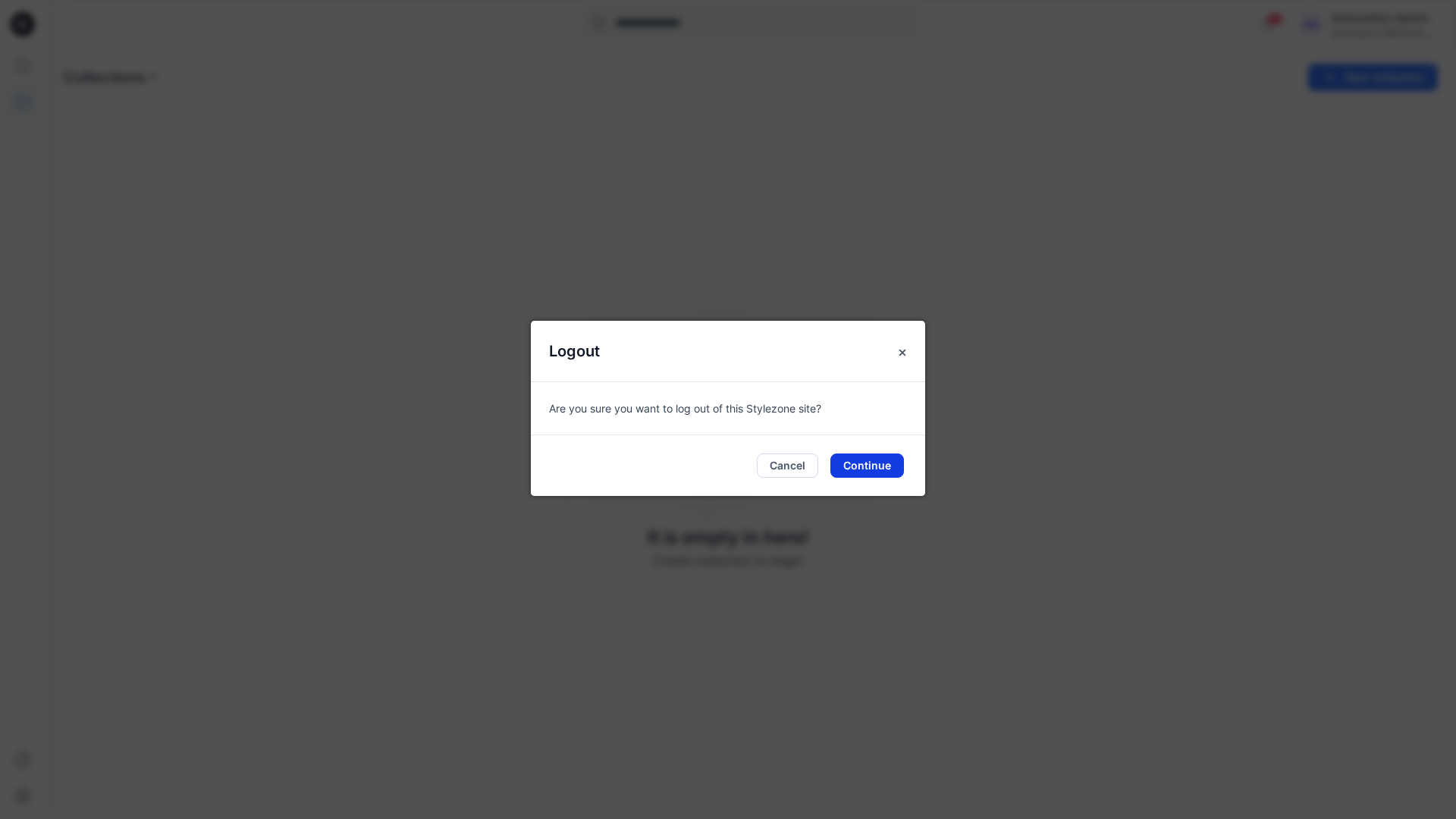
click at [875, 464] on button "Continue" at bounding box center [867, 465] width 74 height 25
